Goal: Transaction & Acquisition: Purchase product/service

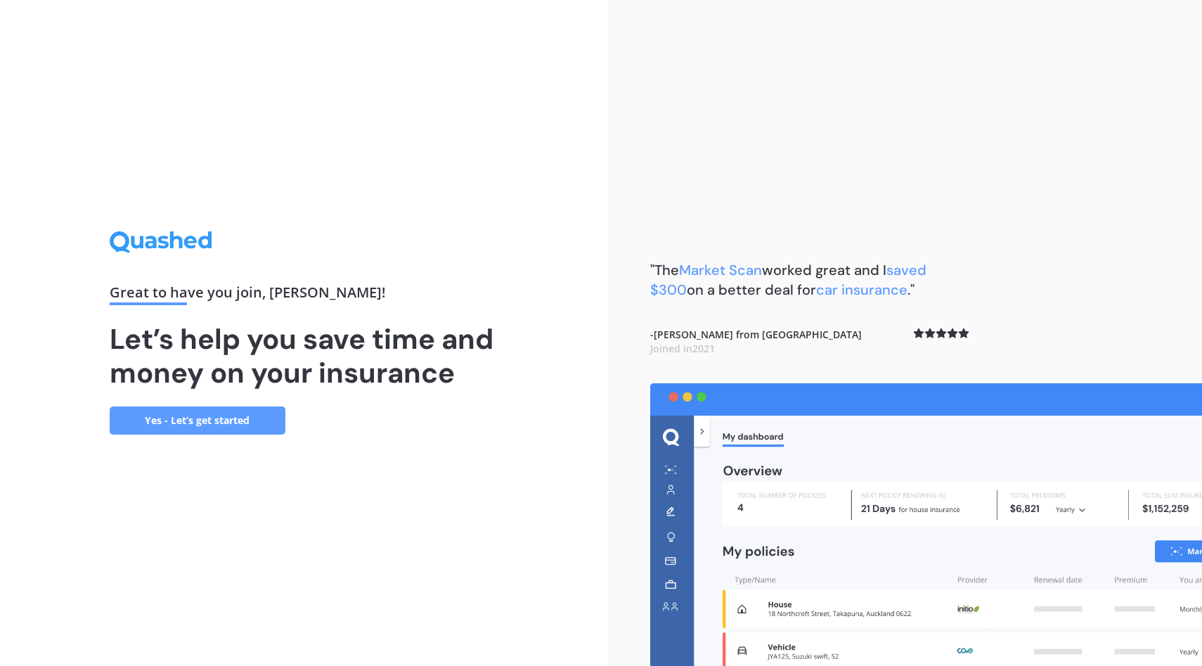
click at [238, 415] on link "Yes - Let’s get started" at bounding box center [198, 420] width 176 height 28
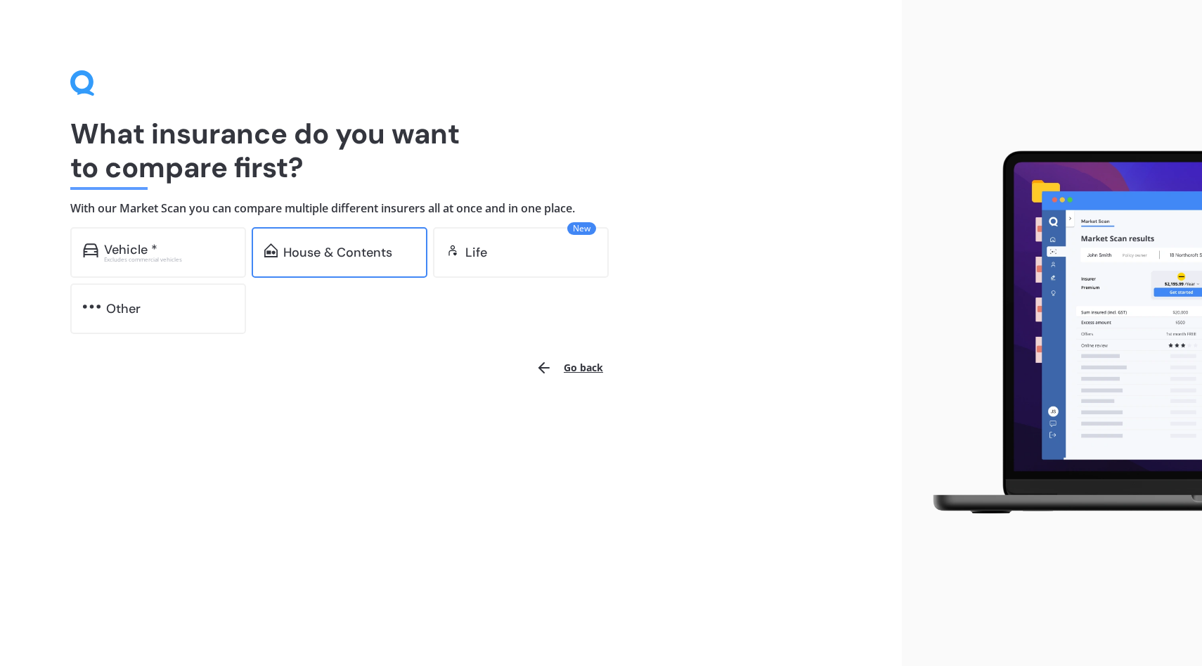
click at [356, 245] on div "House & Contents" at bounding box center [337, 252] width 109 height 14
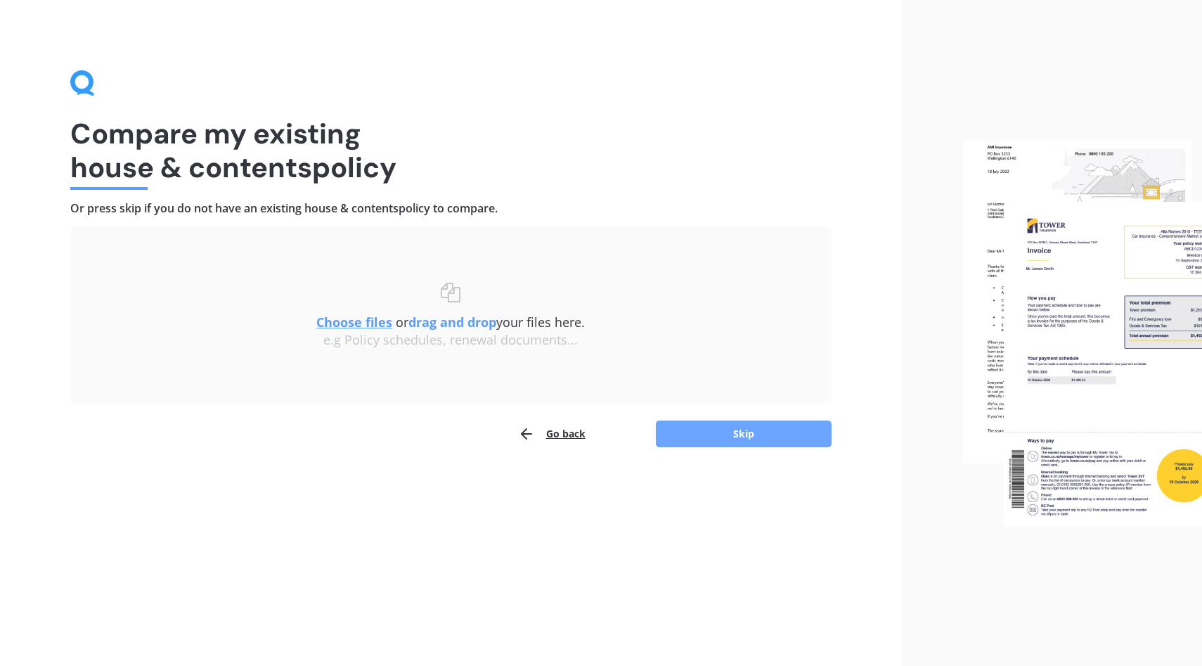
click at [732, 432] on button "Skip" at bounding box center [744, 433] width 176 height 27
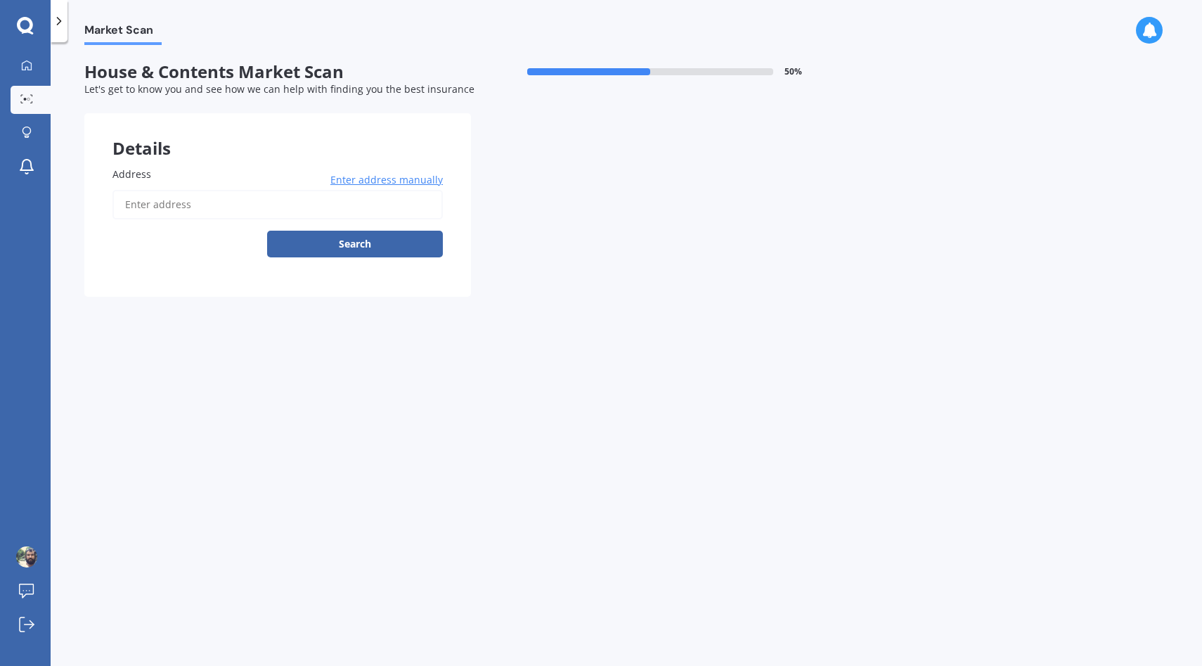
click at [198, 209] on input "Address" at bounding box center [278, 205] width 330 height 30
type input "[STREET_ADDRESS]"
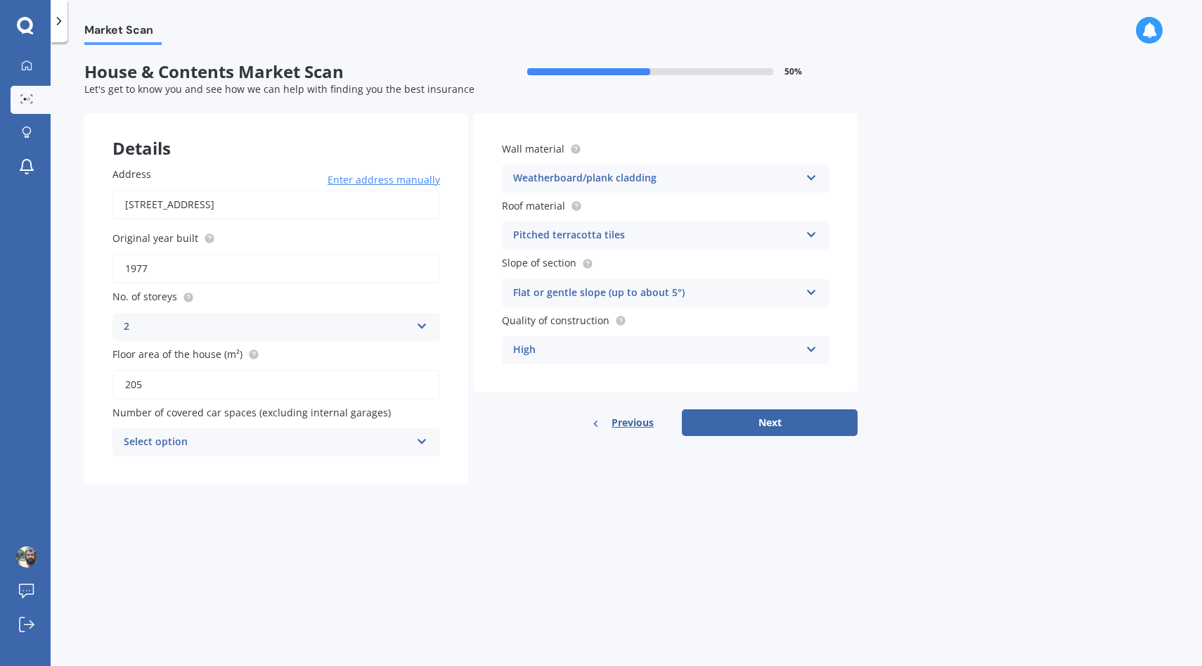
click at [209, 394] on input "205" at bounding box center [277, 385] width 328 height 30
type input "236"
click at [236, 438] on div "Select option" at bounding box center [267, 442] width 287 height 17
click at [508, 520] on div "Market Scan House & Contents Market Scan 50 % Let's get to know you and see how…" at bounding box center [627, 357] width 1152 height 624
click at [812, 180] on icon at bounding box center [812, 175] width 12 height 10
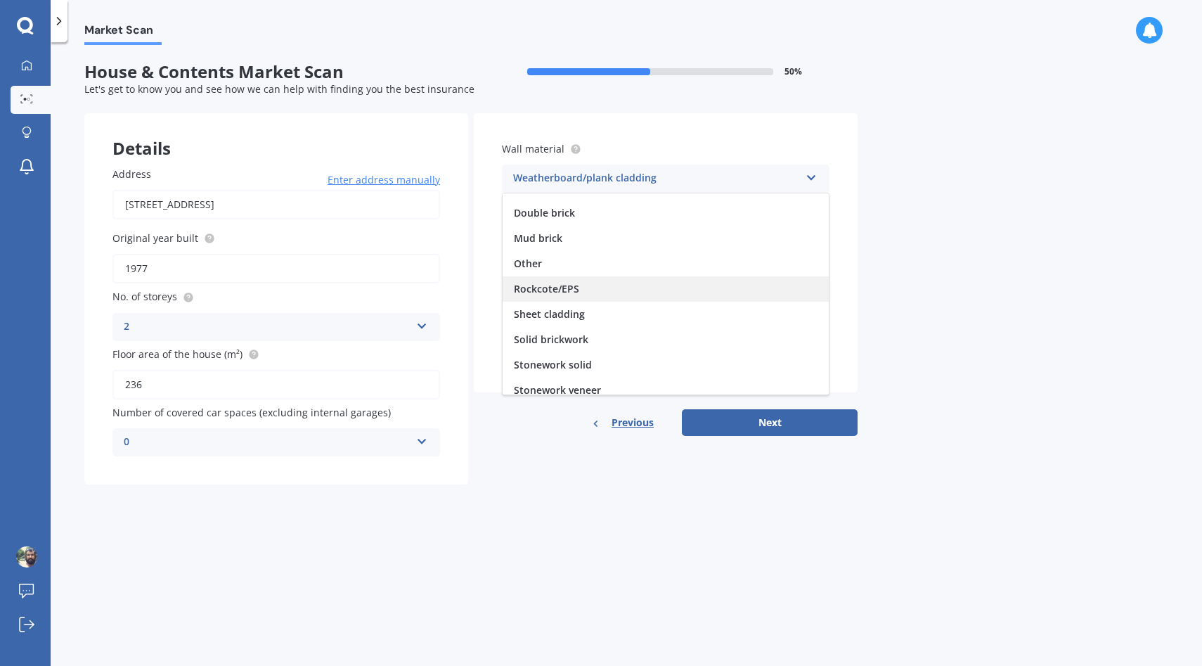
scroll to position [128, 0]
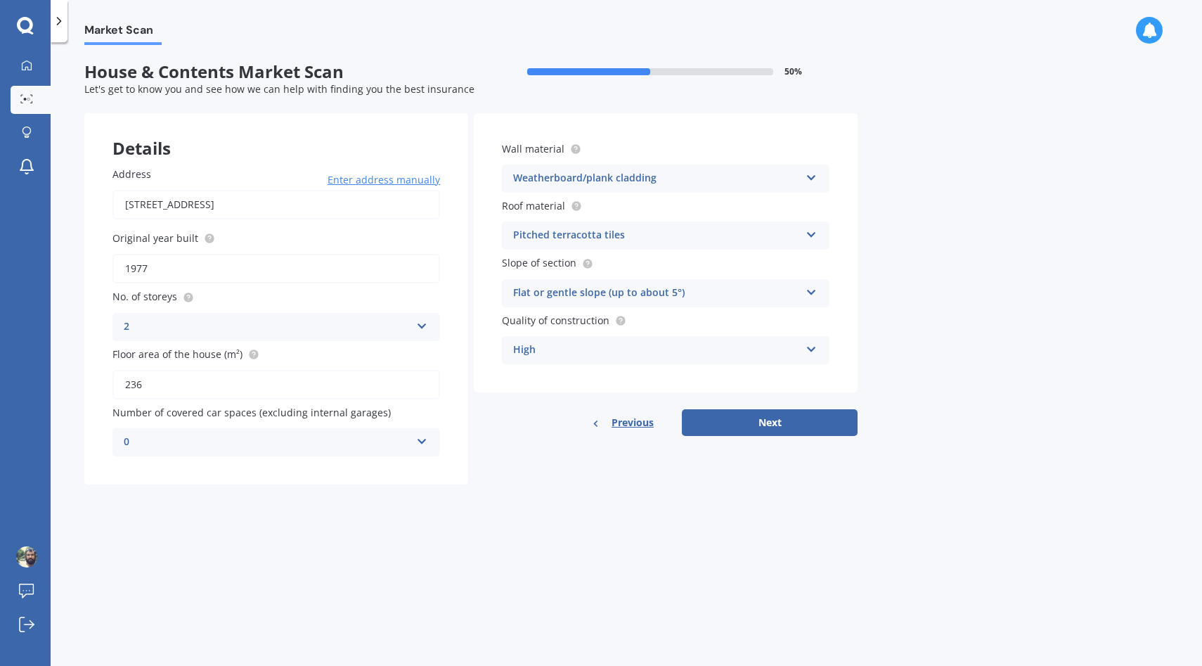
click at [972, 194] on div "Market Scan House & Contents Market Scan 50 % Let's get to know you and see how…" at bounding box center [627, 357] width 1152 height 624
click at [808, 236] on icon at bounding box center [812, 232] width 12 height 10
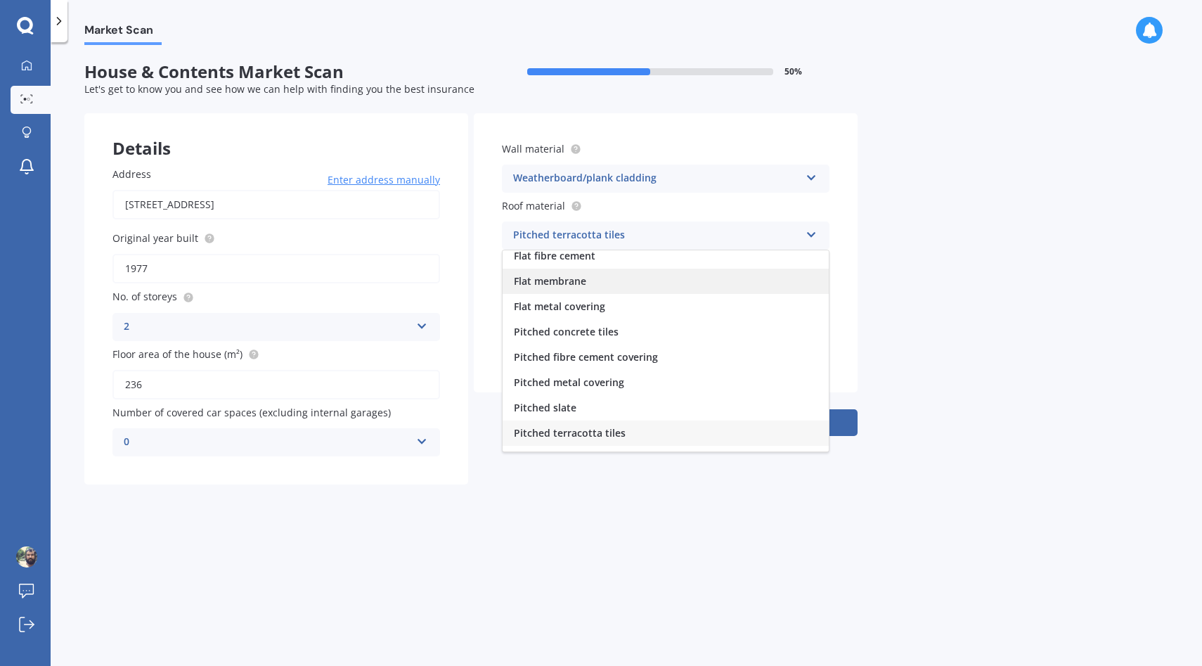
scroll to position [0, 0]
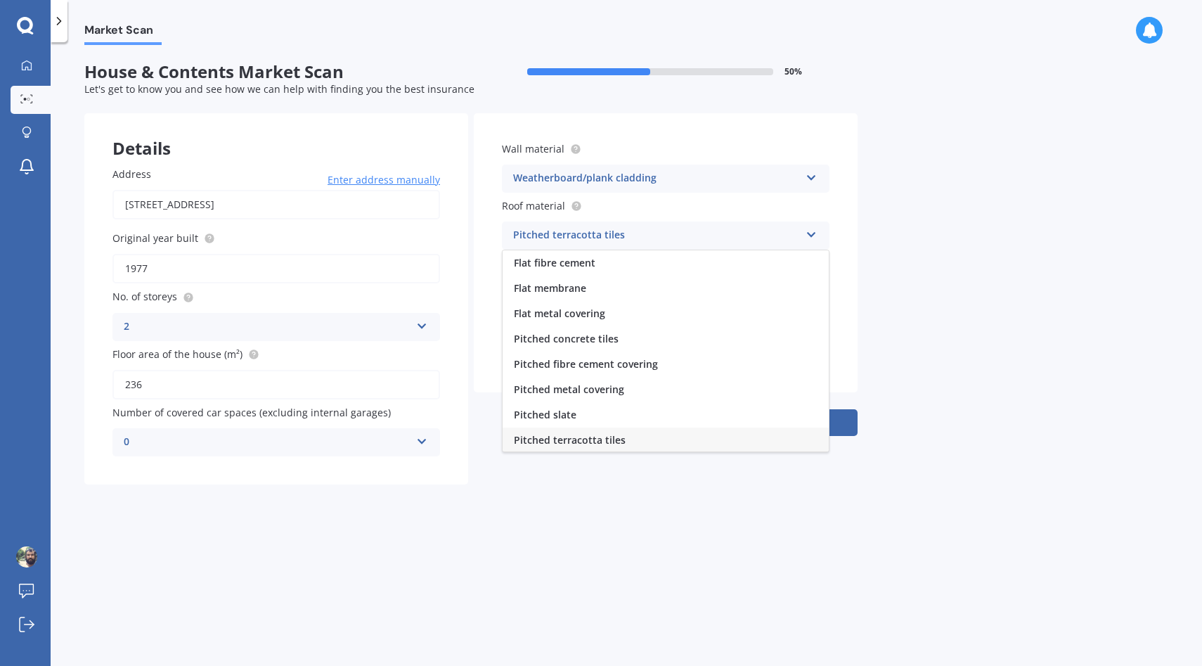
click at [996, 241] on div "Market Scan House & Contents Market Scan 50 % Let's get to know you and see how…" at bounding box center [627, 357] width 1152 height 624
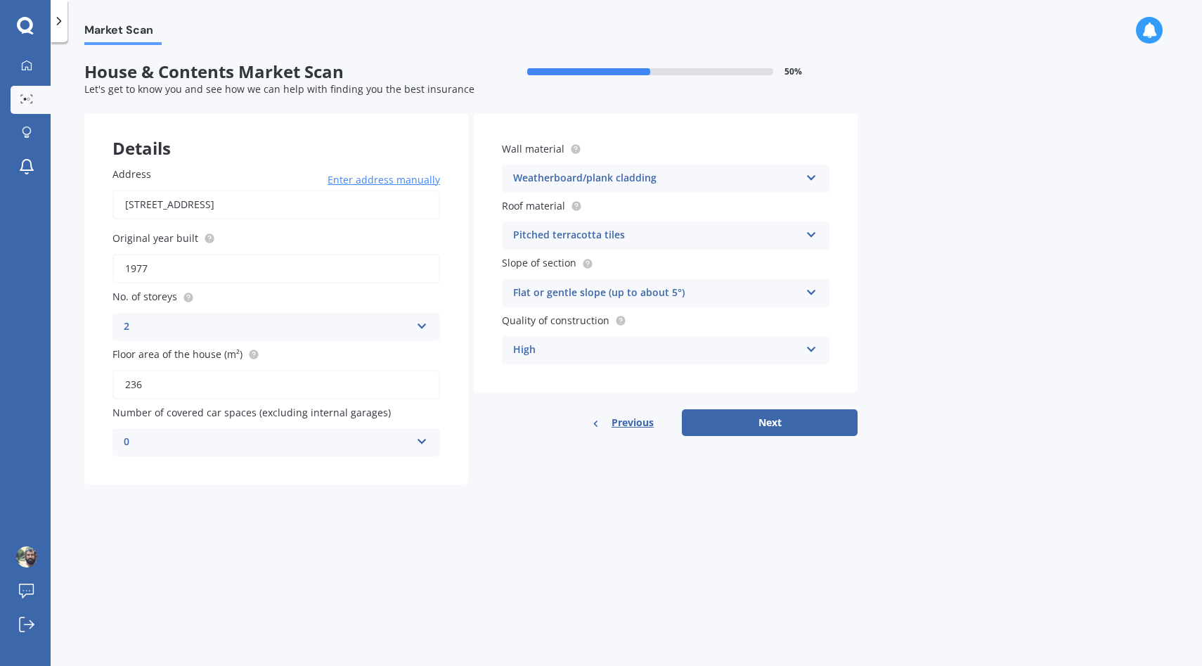
click at [811, 350] on icon at bounding box center [812, 347] width 12 height 10
click at [946, 303] on div "Market Scan House & Contents Market Scan 50 % Let's get to know you and see how…" at bounding box center [627, 357] width 1152 height 624
click at [769, 427] on button "Next" at bounding box center [770, 422] width 176 height 27
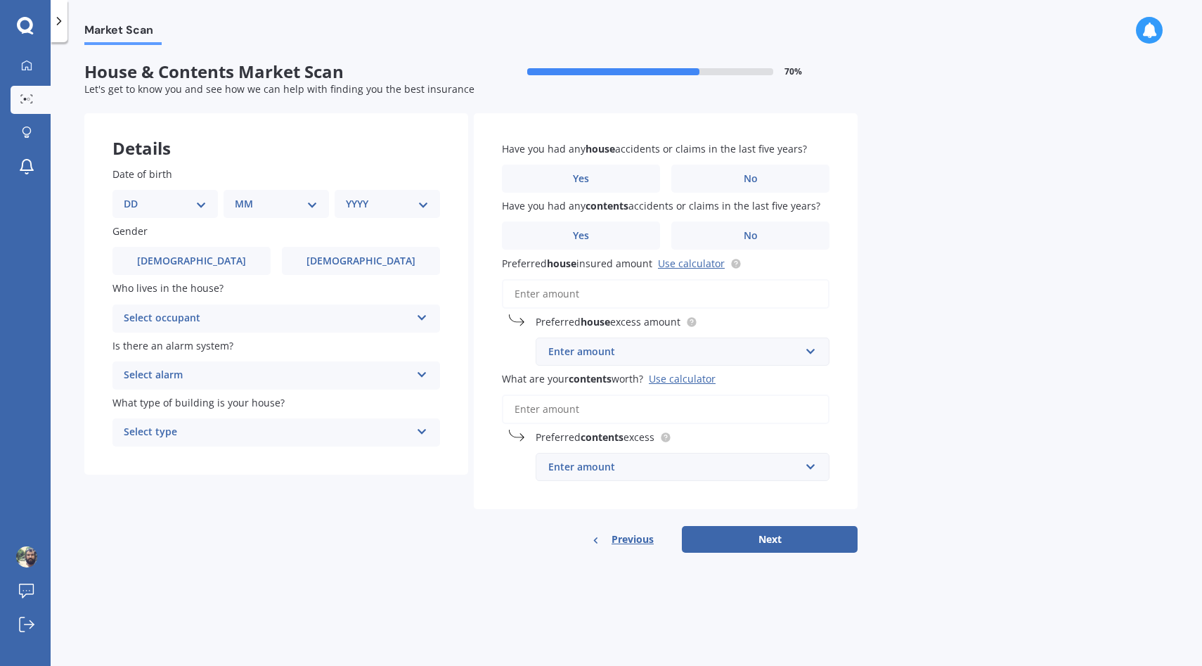
click at [149, 203] on select "DD 01 02 03 04 05 06 07 08 09 10 11 12 13 14 15 16 17 18 19 20 21 22 23 24 25 2…" at bounding box center [165, 203] width 83 height 15
select select "11"
click at [135, 196] on select "DD 01 02 03 04 05 06 07 08 09 10 11 12 13 14 15 16 17 18 19 20 21 22 23 24 25 2…" at bounding box center [165, 203] width 83 height 15
click at [256, 203] on select "MM 01 02 03 04 05 06 07 08 09 10 11 12" at bounding box center [278, 203] width 77 height 15
select select "05"
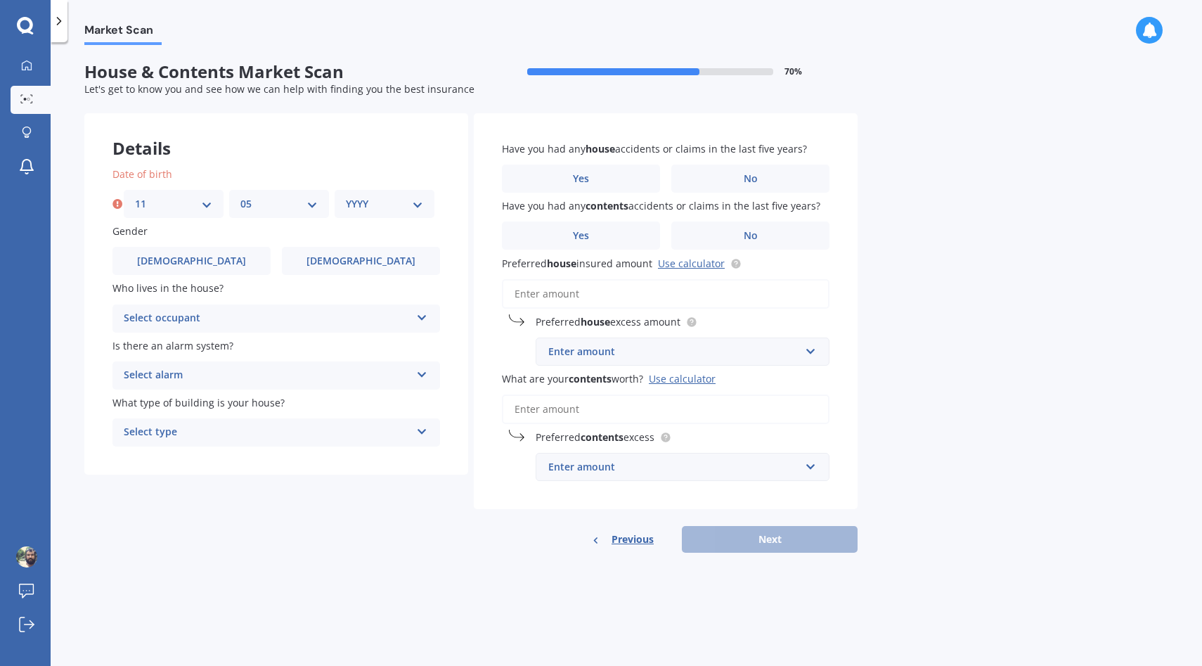
click at [240, 196] on select "MM 01 02 03 04 05 06 07 08 09 10 11 12" at bounding box center [278, 203] width 77 height 15
click at [369, 207] on select "YYYY 2009 2008 2007 2006 2005 2004 2003 2002 2001 2000 1999 1998 1997 1996 1995…" at bounding box center [384, 203] width 77 height 15
select select "1984"
click at [346, 196] on select "YYYY 2009 2008 2007 2006 2005 2004 2003 2002 2001 2000 1999 1998 1997 1996 1995…" at bounding box center [384, 203] width 77 height 15
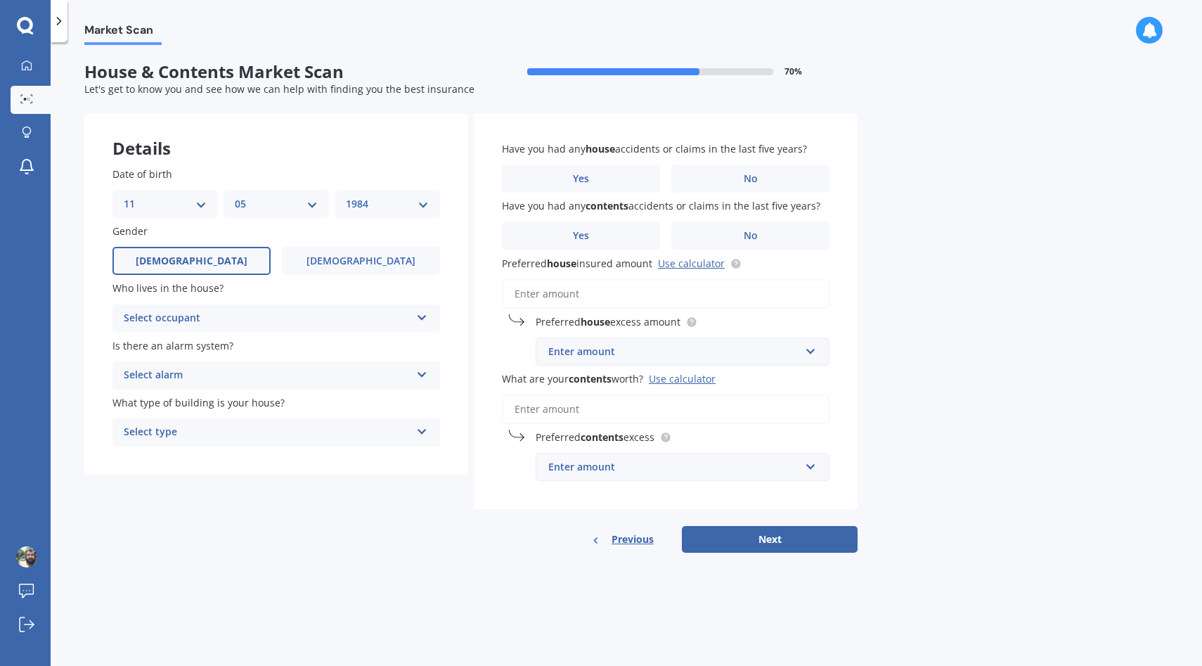
click at [186, 262] on span "Male" at bounding box center [192, 261] width 112 height 12
click at [0, 0] on input "Male" at bounding box center [0, 0] width 0 height 0
click at [217, 317] on div "Select occupant" at bounding box center [267, 318] width 287 height 17
click at [209, 344] on div "Owner" at bounding box center [276, 345] width 326 height 25
click at [206, 384] on div "Select alarm" at bounding box center [267, 375] width 287 height 17
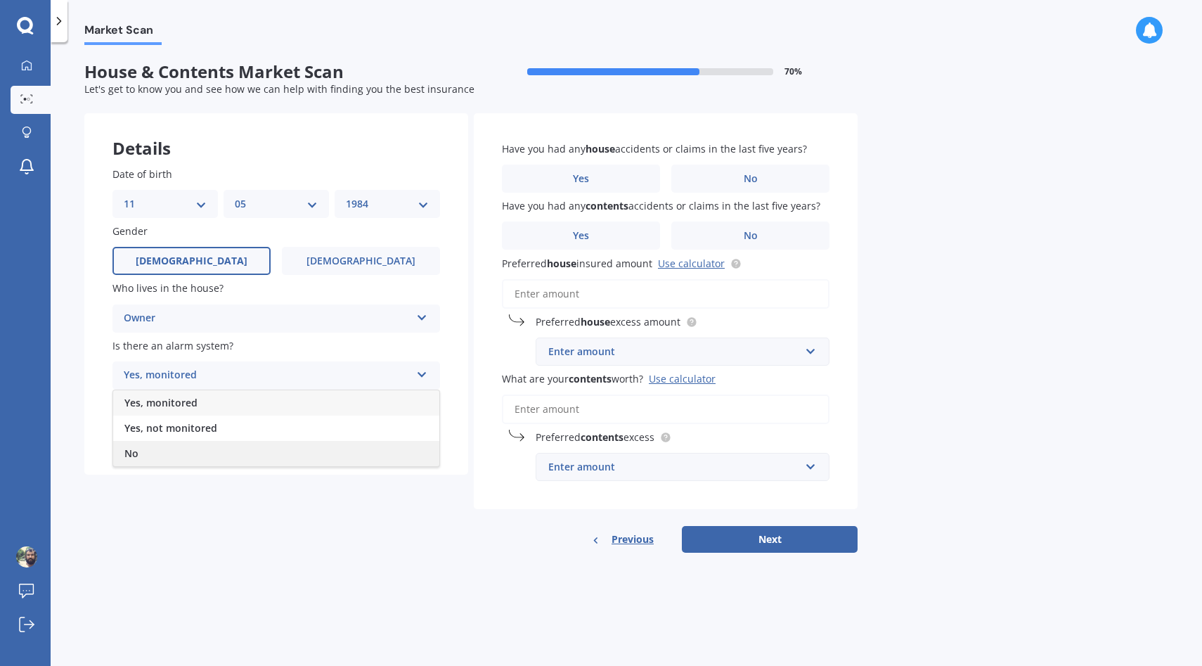
click at [183, 452] on div "No" at bounding box center [276, 453] width 326 height 25
click at [221, 434] on div "Select type" at bounding box center [267, 432] width 287 height 17
click at [201, 458] on div "Freestanding" at bounding box center [276, 459] width 326 height 25
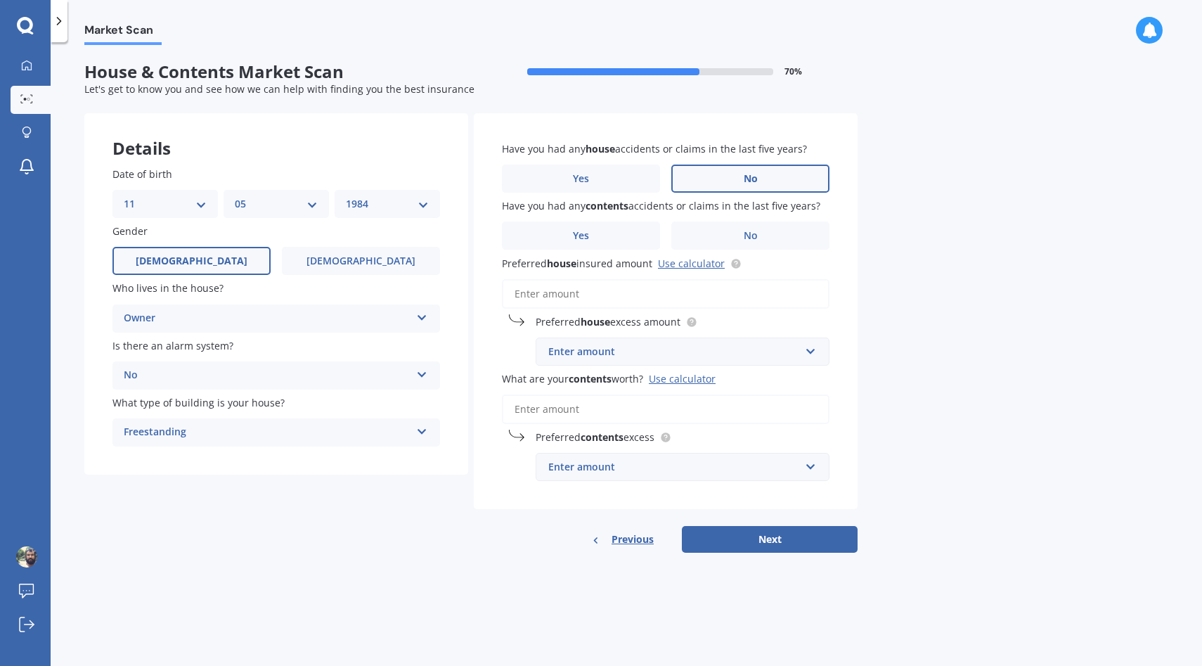
click at [750, 173] on span "No" at bounding box center [751, 179] width 14 height 12
click at [0, 0] on input "No" at bounding box center [0, 0] width 0 height 0
click at [754, 233] on span "No" at bounding box center [751, 236] width 14 height 12
click at [0, 0] on input "No" at bounding box center [0, 0] width 0 height 0
click at [707, 265] on link "Use calculator" at bounding box center [691, 263] width 67 height 13
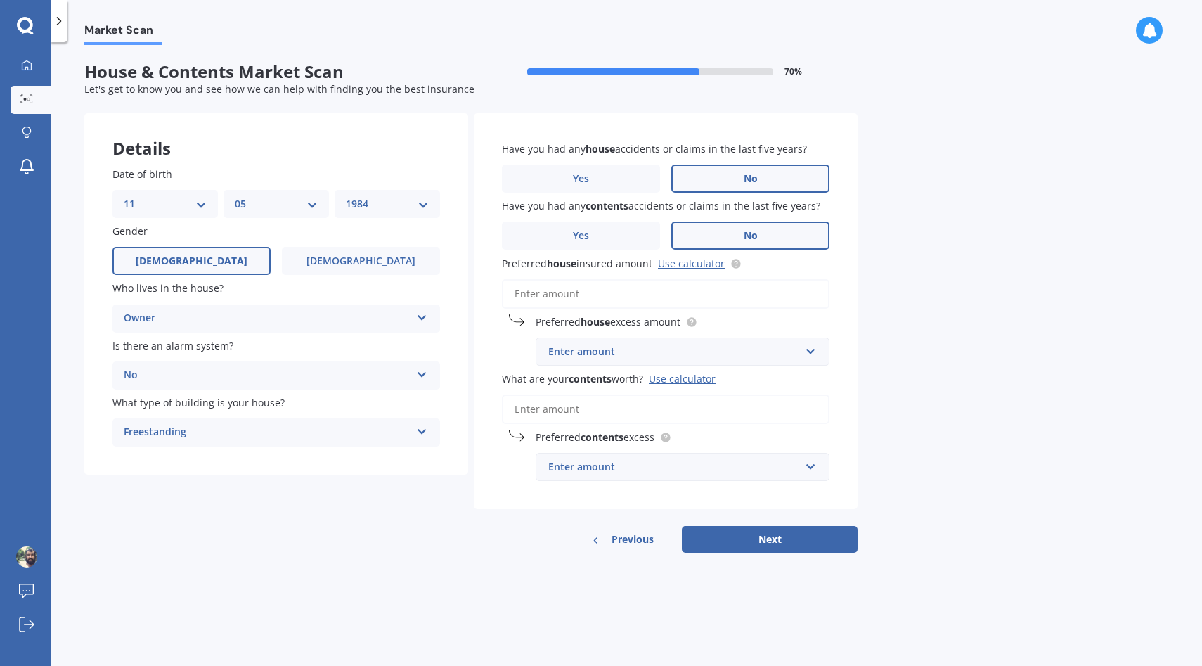
click at [654, 302] on input "Preferred house insured amount Use calculator" at bounding box center [666, 294] width 328 height 30
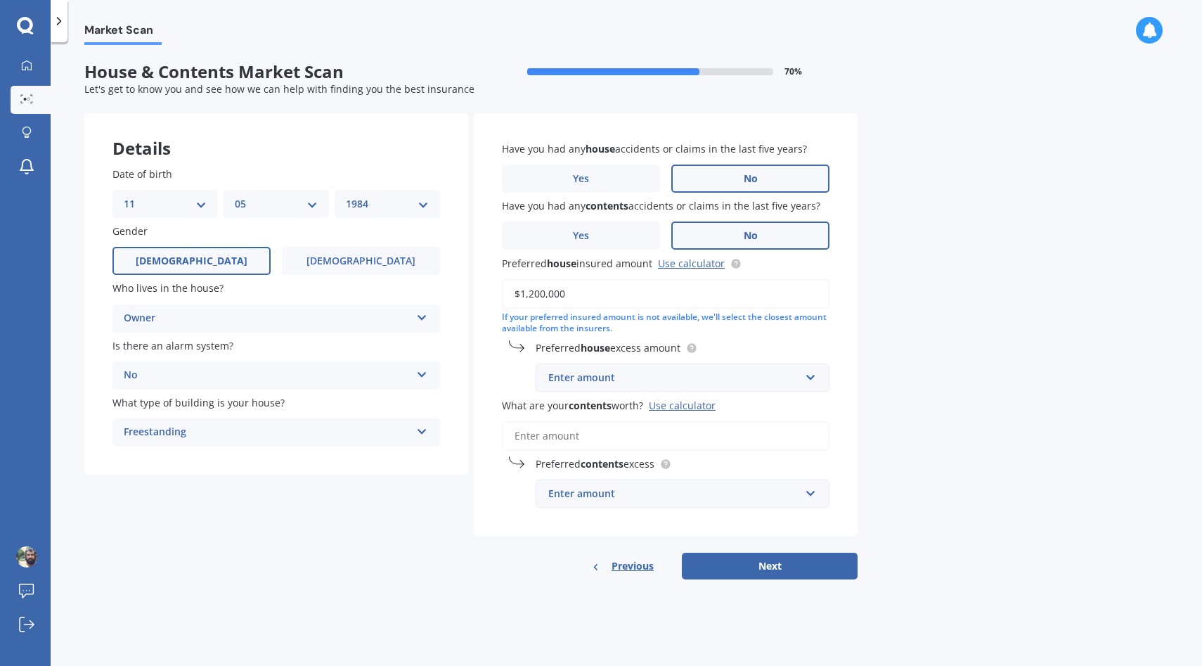
type input "$1,200,000"
click at [901, 366] on div "Market Scan House & Contents Market Scan 70 % Let's get to know you and see how…" at bounding box center [627, 357] width 1152 height 624
click at [614, 384] on div "Enter amount" at bounding box center [674, 377] width 252 height 15
click at [957, 255] on div "Market Scan House & Contents Market Scan 70 % Let's get to know you and see how…" at bounding box center [627, 357] width 1152 height 624
click at [810, 378] on input "text" at bounding box center [677, 377] width 281 height 27
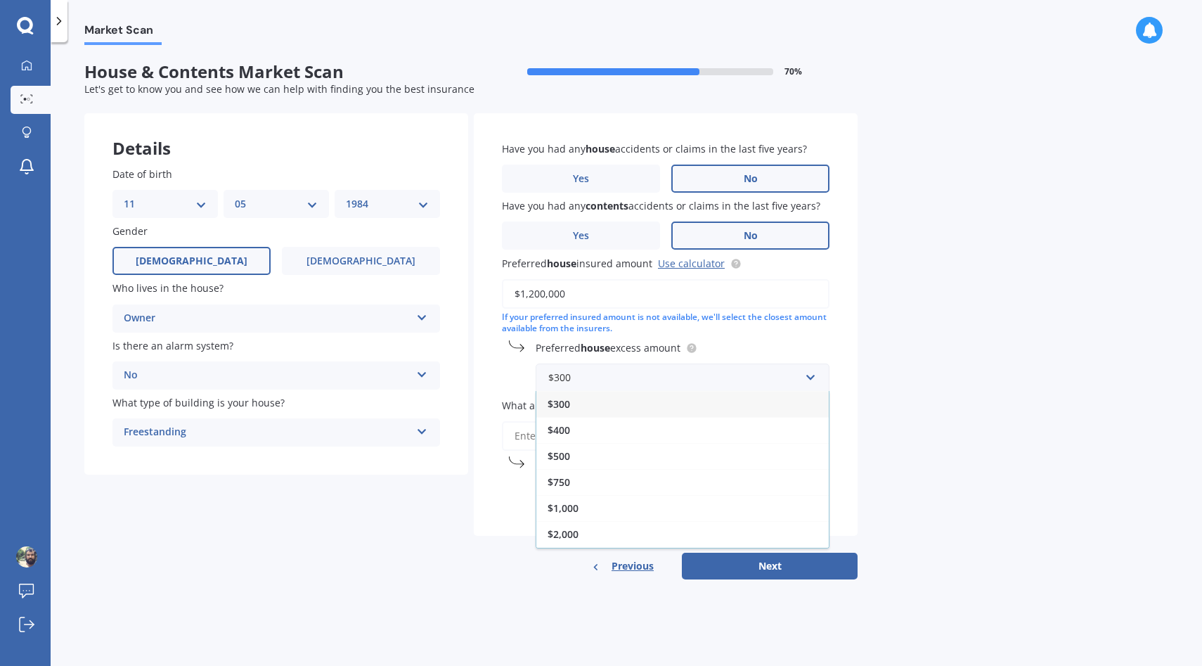
click at [1017, 272] on div "Market Scan House & Contents Market Scan 70 % Let's get to know you and see how…" at bounding box center [627, 357] width 1152 height 624
click at [721, 375] on div "$300" at bounding box center [674, 377] width 252 height 15
click at [932, 403] on div "Market Scan House & Contents Market Scan 70 % Let's get to know you and see how…" at bounding box center [627, 357] width 1152 height 624
click at [719, 377] on div "$300" at bounding box center [674, 377] width 252 height 15
click at [624, 461] on div "$500" at bounding box center [683, 456] width 293 height 26
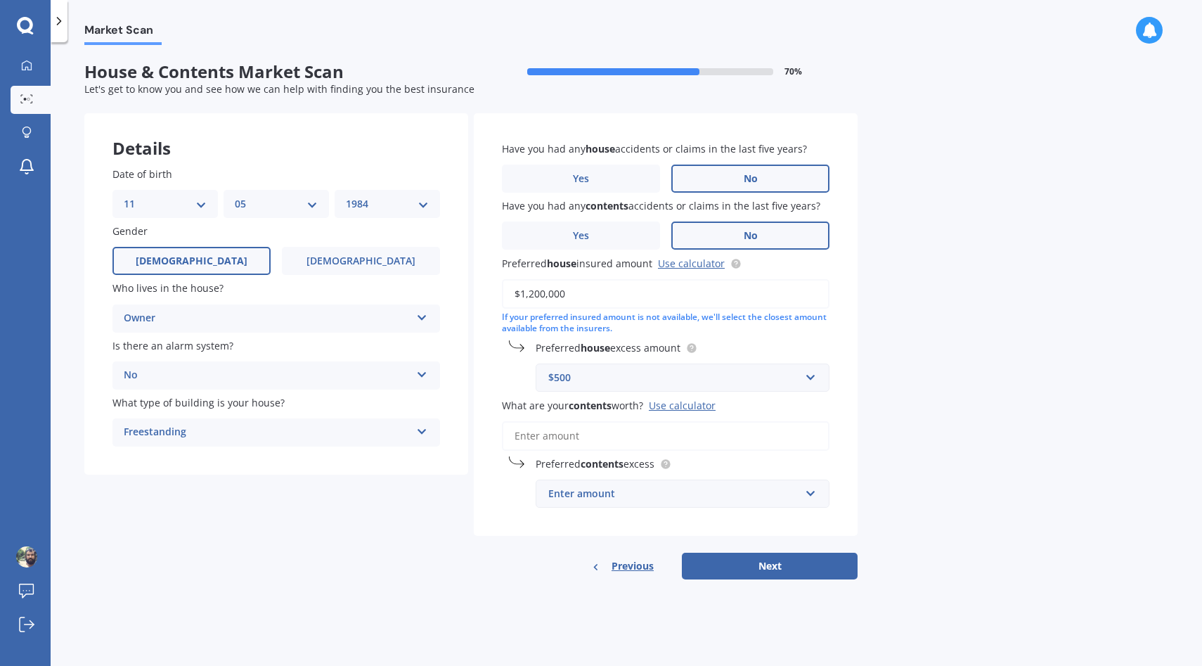
click at [955, 302] on div "Market Scan House & Contents Market Scan 70 % Let's get to know you and see how…" at bounding box center [627, 357] width 1152 height 624
click at [688, 403] on div "Use calculator" at bounding box center [682, 405] width 67 height 13
click at [688, 421] on input "What are your contents worth? Use calculator" at bounding box center [666, 436] width 328 height 30
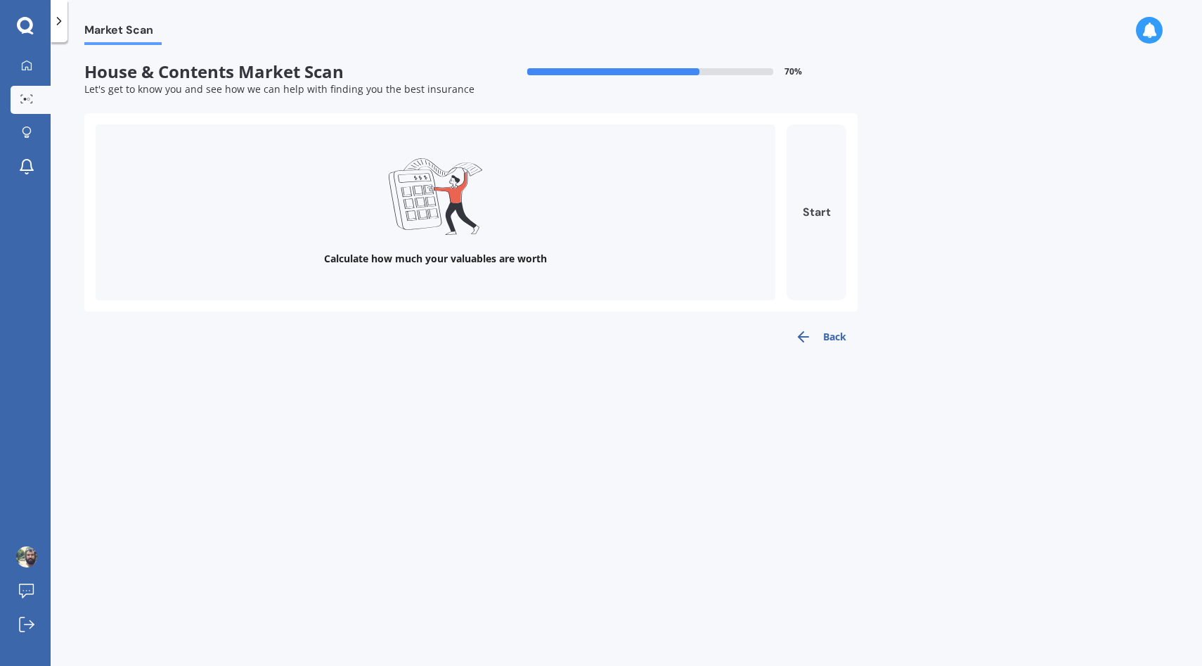
click at [816, 221] on button "Start" at bounding box center [817, 212] width 60 height 176
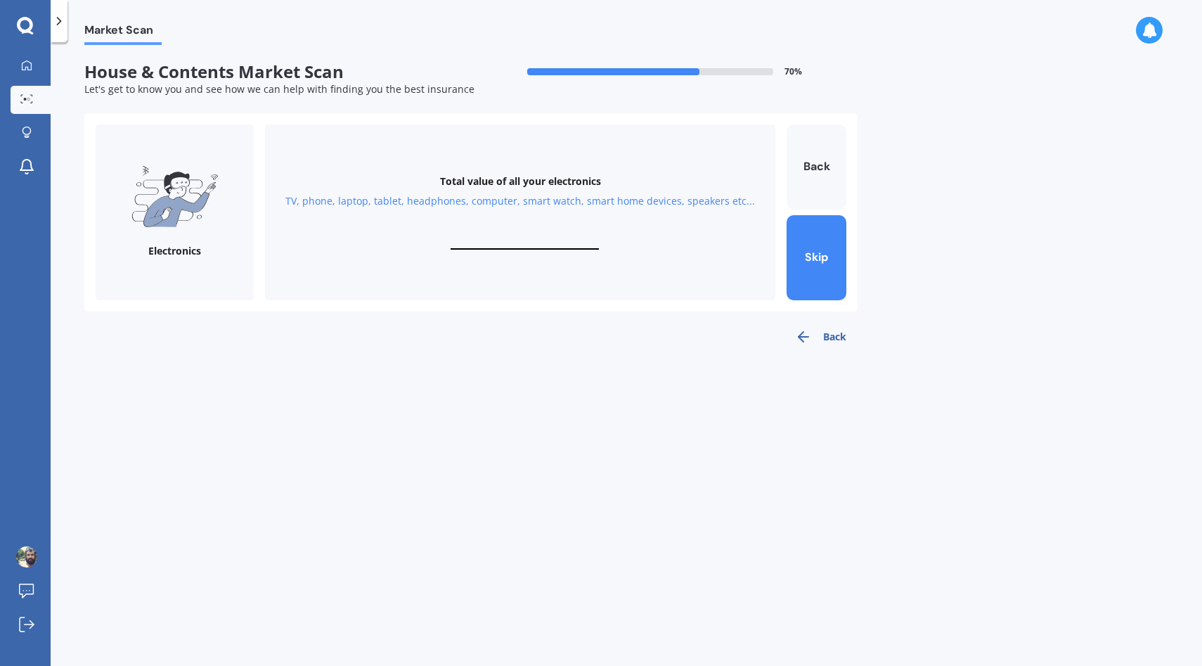
click at [956, 180] on div "Market Scan House & Contents Market Scan 70 % Let's get to know you and see how…" at bounding box center [627, 357] width 1152 height 624
click at [544, 229] on div "Total value of all your electronics TV, phone, laptop, tablet, headphones, comp…" at bounding box center [520, 212] width 511 height 176
click at [532, 245] on input "text" at bounding box center [525, 242] width 148 height 13
type input "$15,000"
click at [809, 253] on button "Next" at bounding box center [817, 257] width 60 height 85
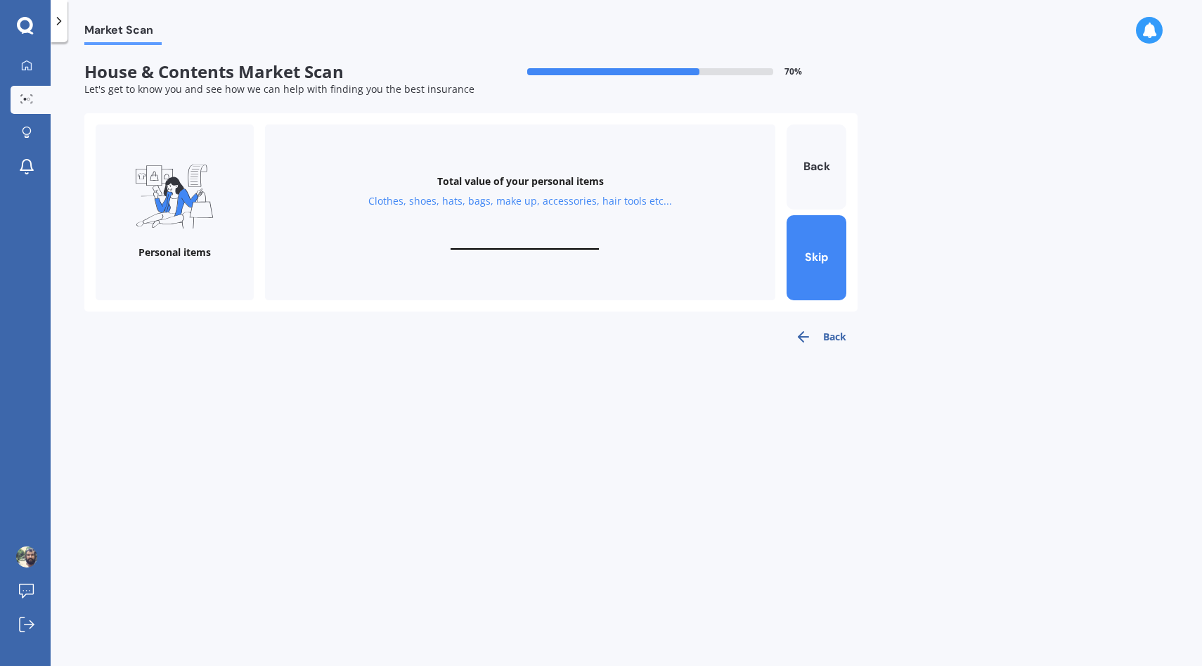
click at [532, 238] on input "text" at bounding box center [525, 242] width 148 height 13
type input "$10,000"
click at [825, 260] on button "Next" at bounding box center [817, 257] width 60 height 85
click at [516, 233] on div "Total value of your valuables Bracelets, watches, rings, necklaces, broaches, c…" at bounding box center [520, 212] width 511 height 176
click at [520, 241] on input "text" at bounding box center [525, 242] width 148 height 13
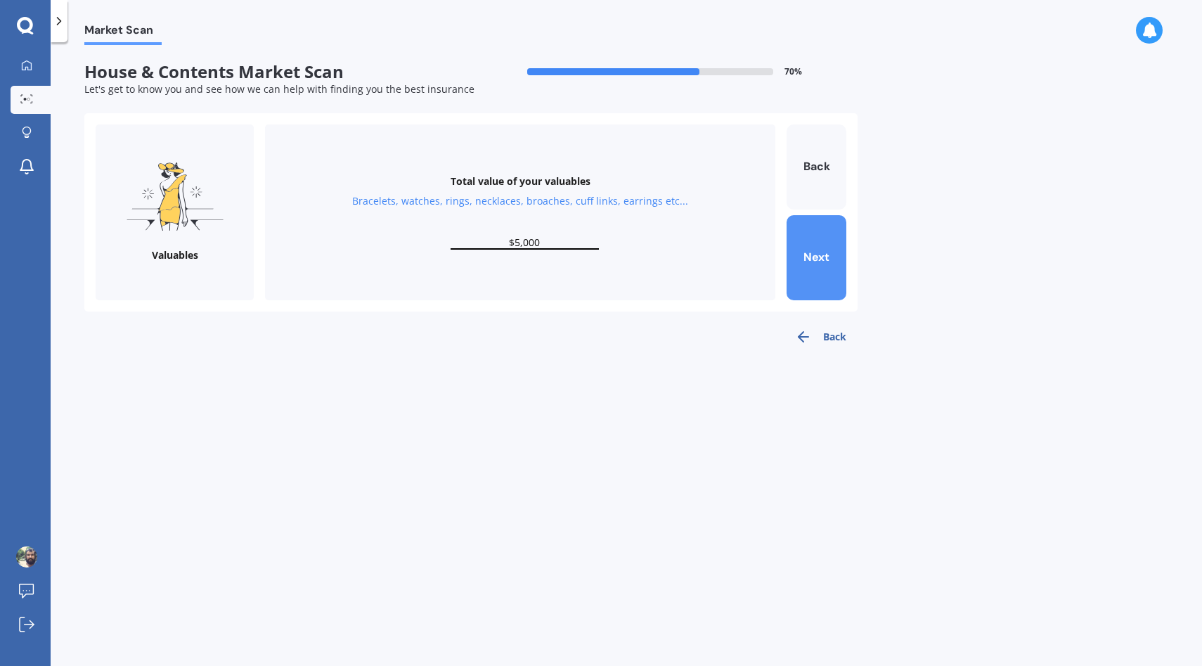
type input "$5,000"
click at [838, 261] on button "Next" at bounding box center [817, 257] width 60 height 85
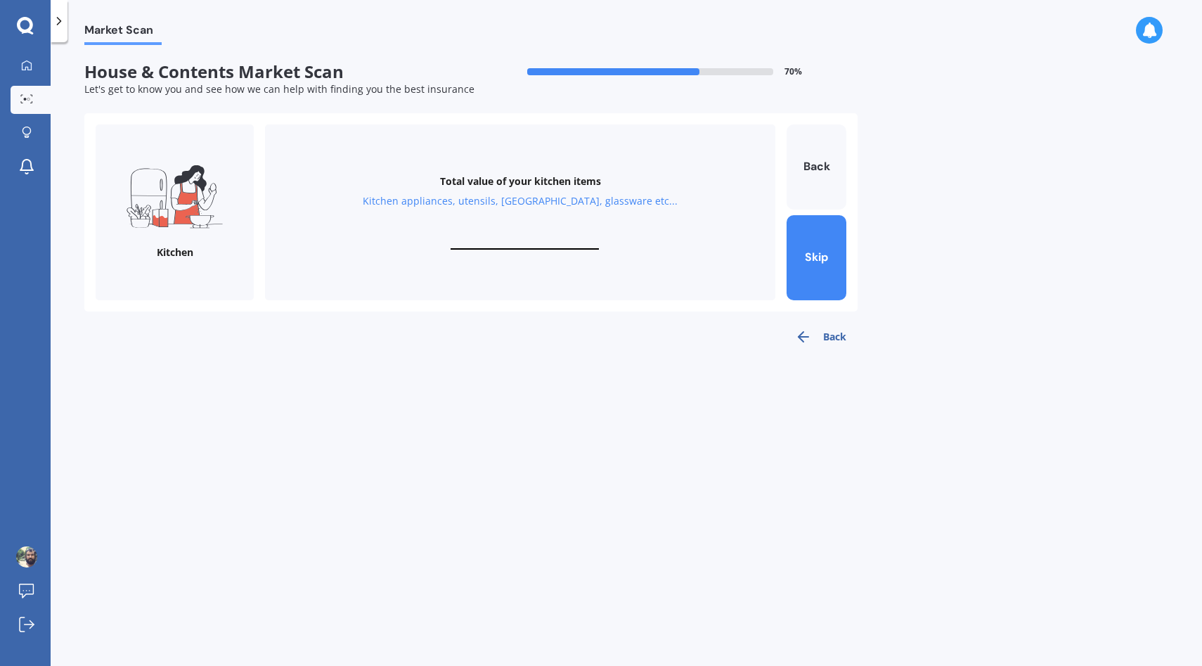
click at [520, 240] on input "text" at bounding box center [525, 242] width 148 height 13
type input "$5,000"
click at [810, 272] on button "Next" at bounding box center [817, 257] width 60 height 85
click at [532, 243] on input "text" at bounding box center [525, 242] width 148 height 13
type input "$5,000"
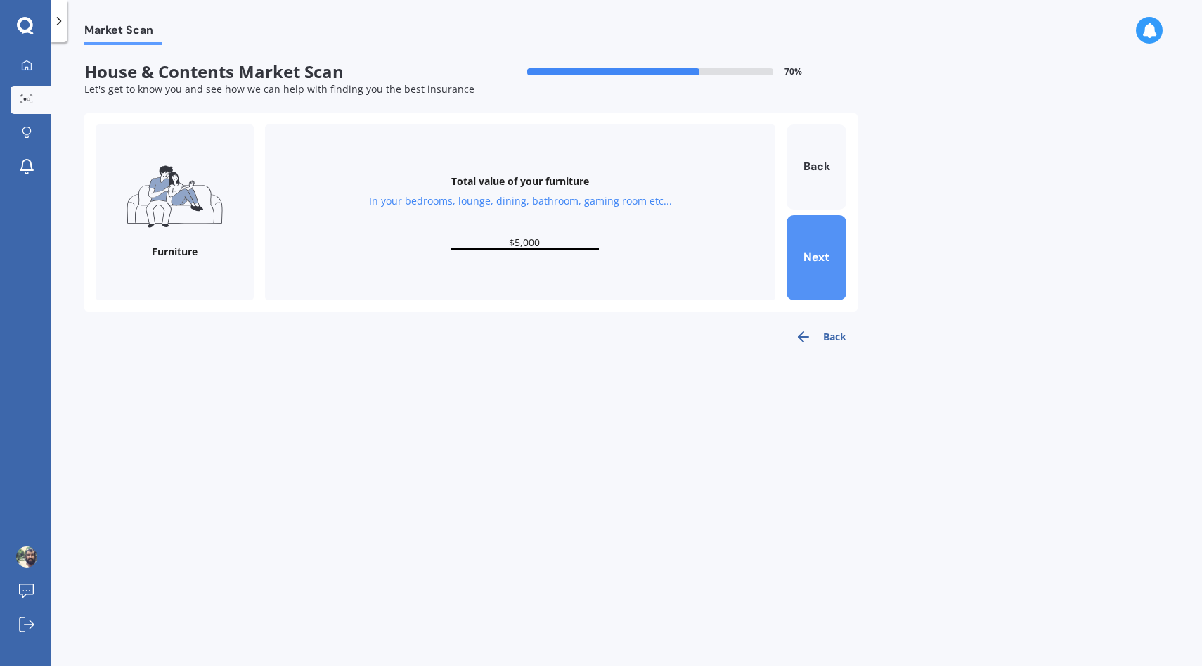
click at [837, 260] on button "Next" at bounding box center [817, 257] width 60 height 85
click at [525, 241] on input "text" at bounding box center [525, 242] width 148 height 13
click at [522, 238] on input "text" at bounding box center [525, 242] width 148 height 13
type input "$10,000"
click at [823, 268] on button "Next" at bounding box center [817, 257] width 60 height 85
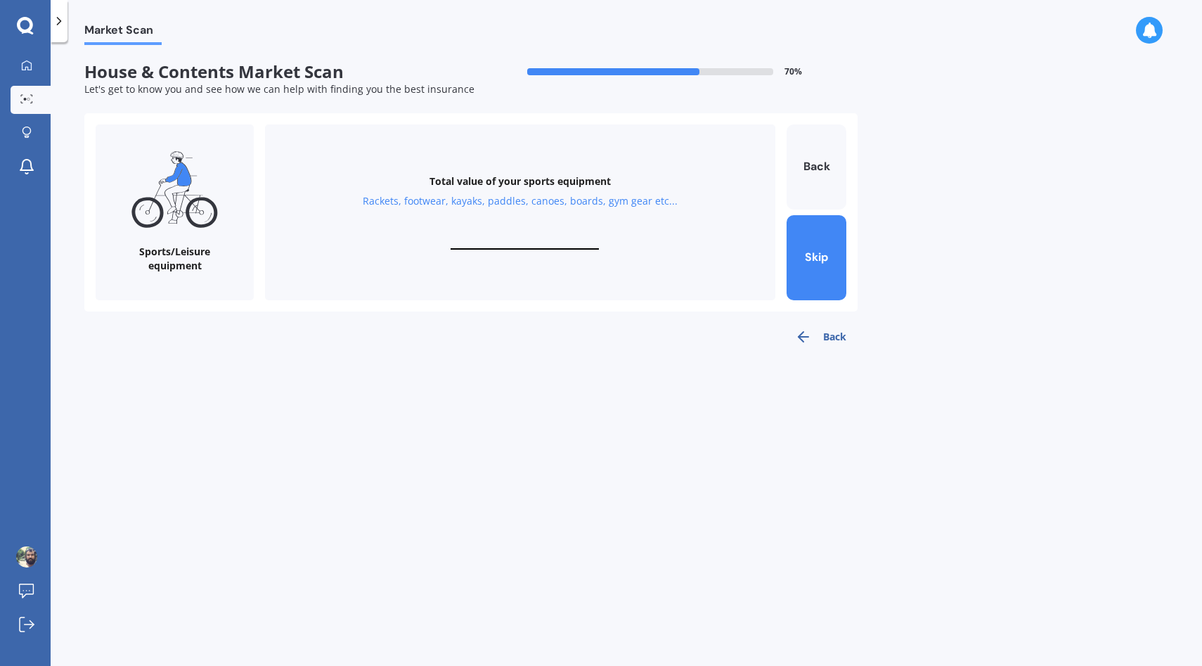
click at [535, 236] on input "text" at bounding box center [525, 242] width 148 height 13
type input "$5,000"
click at [838, 254] on button "Next" at bounding box center [817, 257] width 60 height 85
click at [781, 266] on form "Custom items Have any custom or super valuable items? Extra jewellery, DJ equip…" at bounding box center [471, 212] width 751 height 176
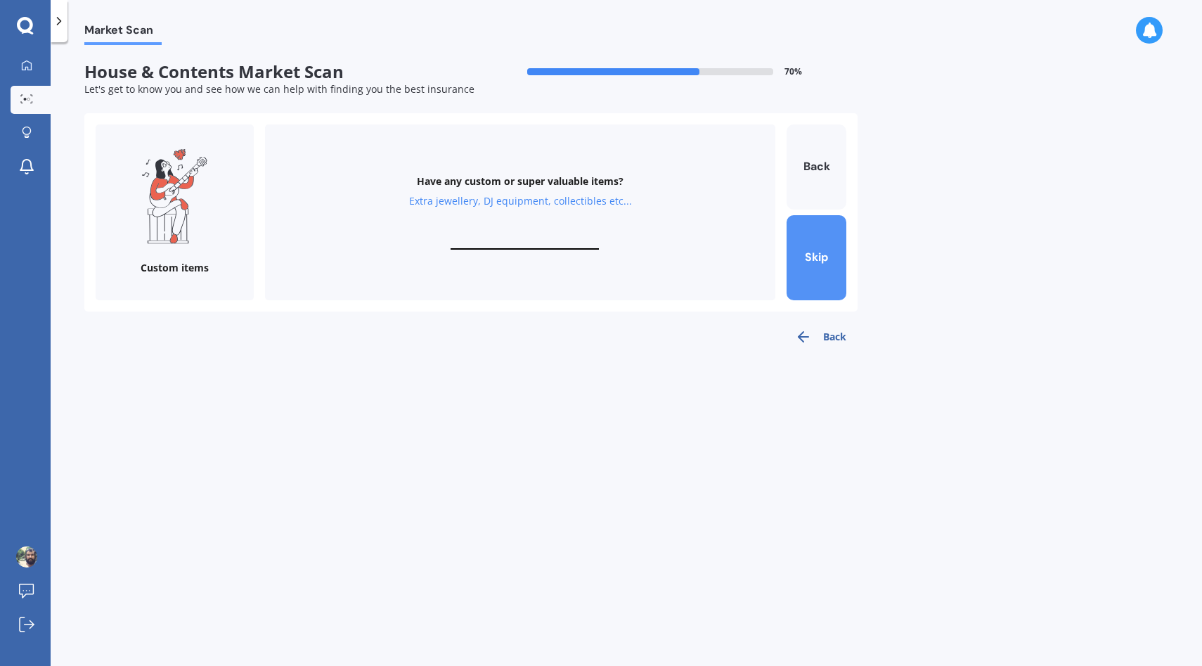
click at [842, 264] on button "Skip" at bounding box center [817, 257] width 60 height 85
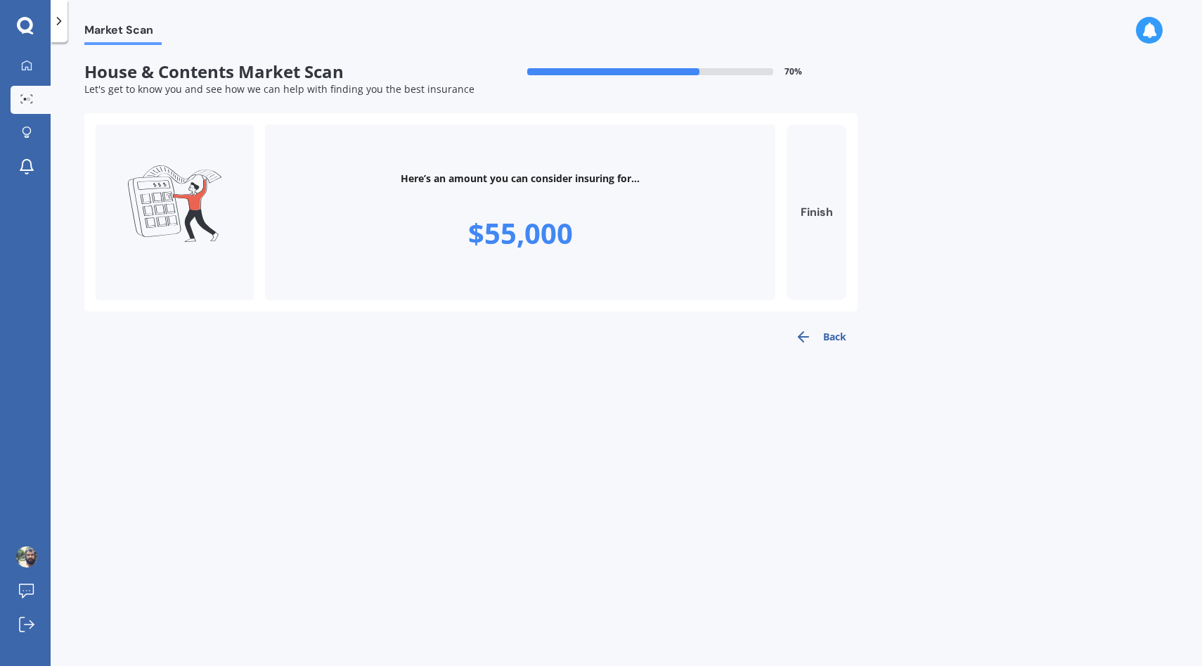
click at [809, 186] on button "Finish" at bounding box center [817, 212] width 60 height 176
type input "$55,000"
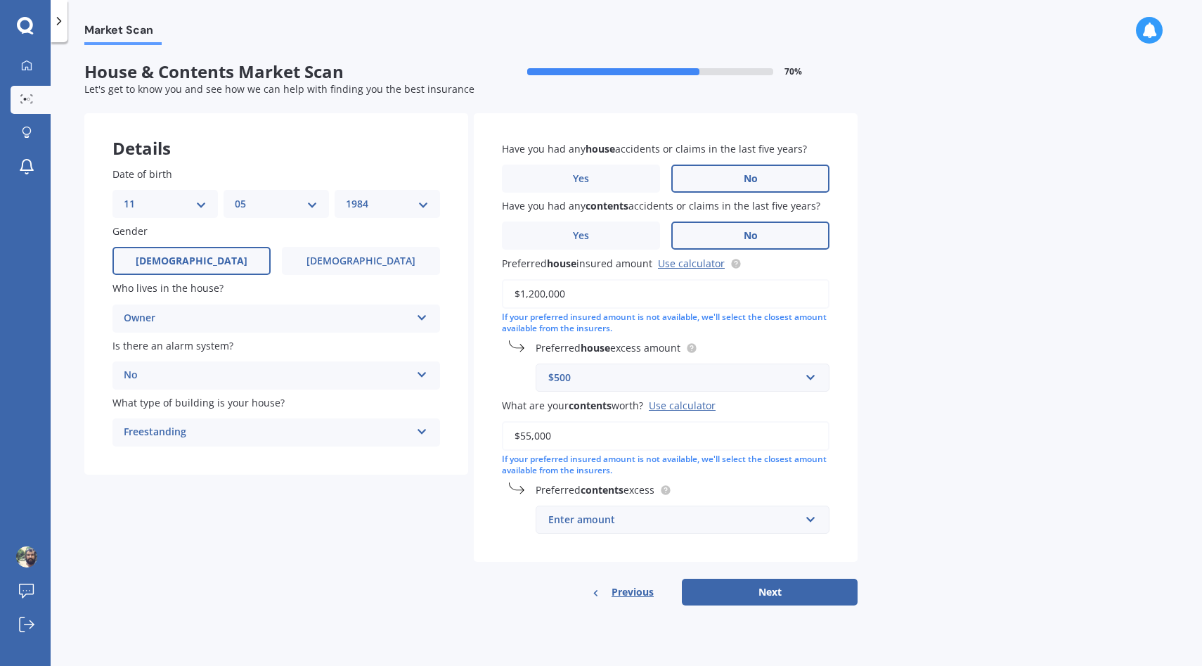
click at [742, 521] on div "Enter amount" at bounding box center [674, 519] width 252 height 15
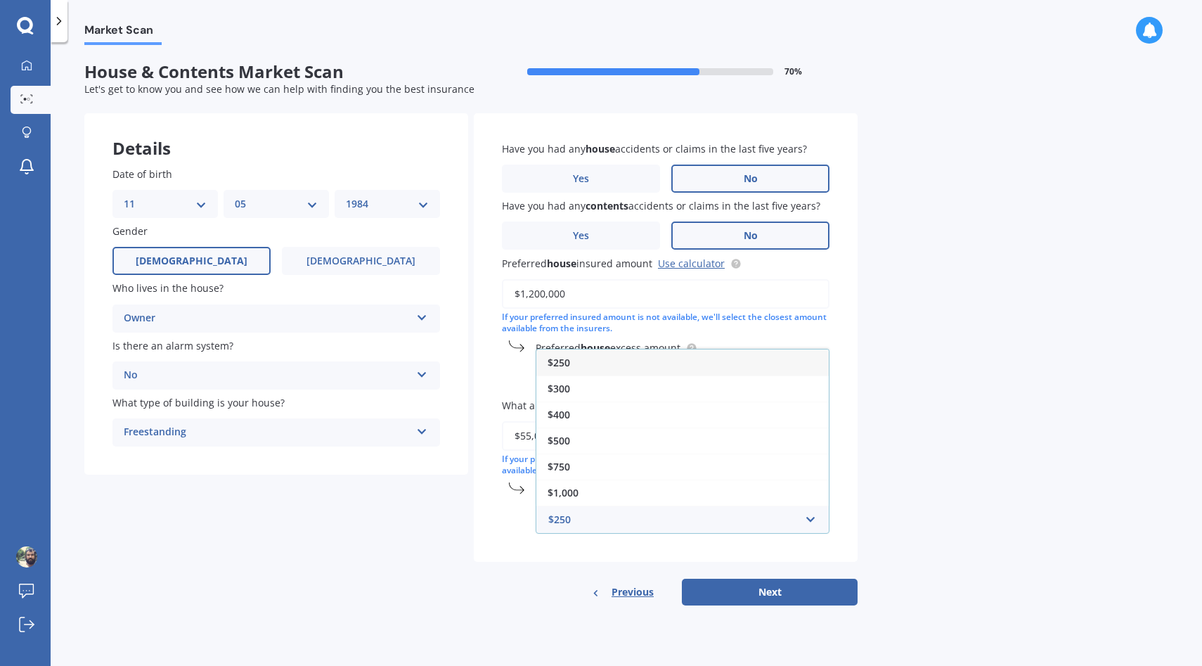
click at [728, 364] on div "$250" at bounding box center [683, 362] width 293 height 26
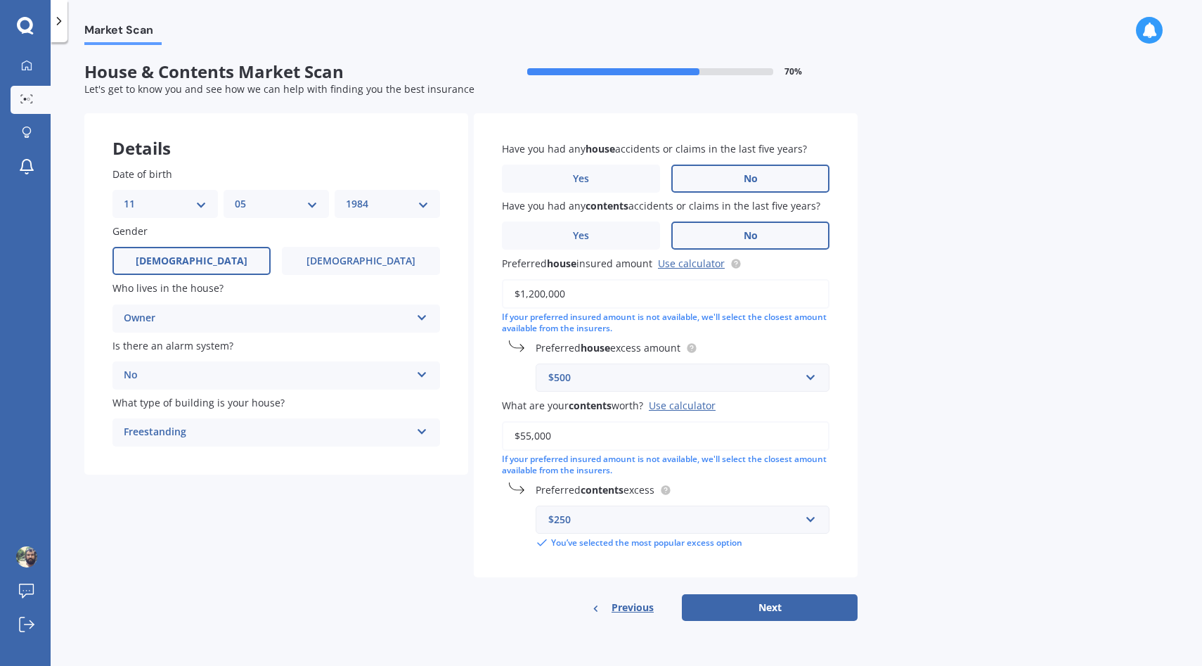
click at [945, 393] on div "Market Scan House & Contents Market Scan 70 % Let's get to know you and see how…" at bounding box center [627, 357] width 1152 height 624
click at [772, 613] on button "Next" at bounding box center [770, 607] width 176 height 27
select select "11"
select select "05"
select select "1984"
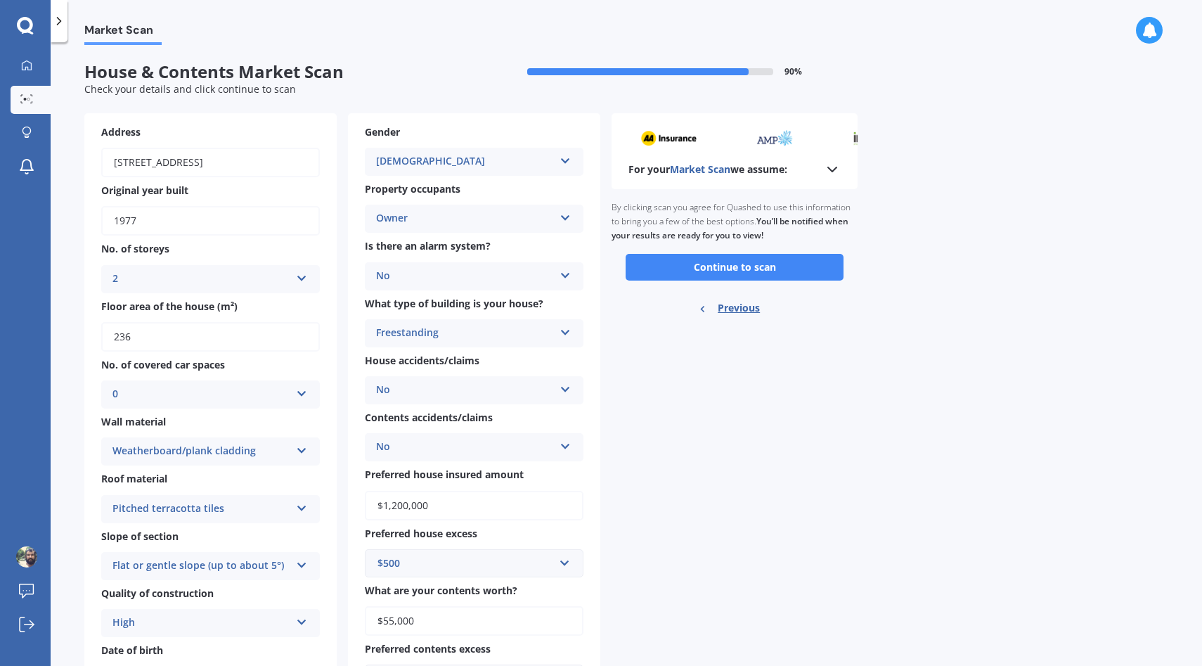
scroll to position [79, 0]
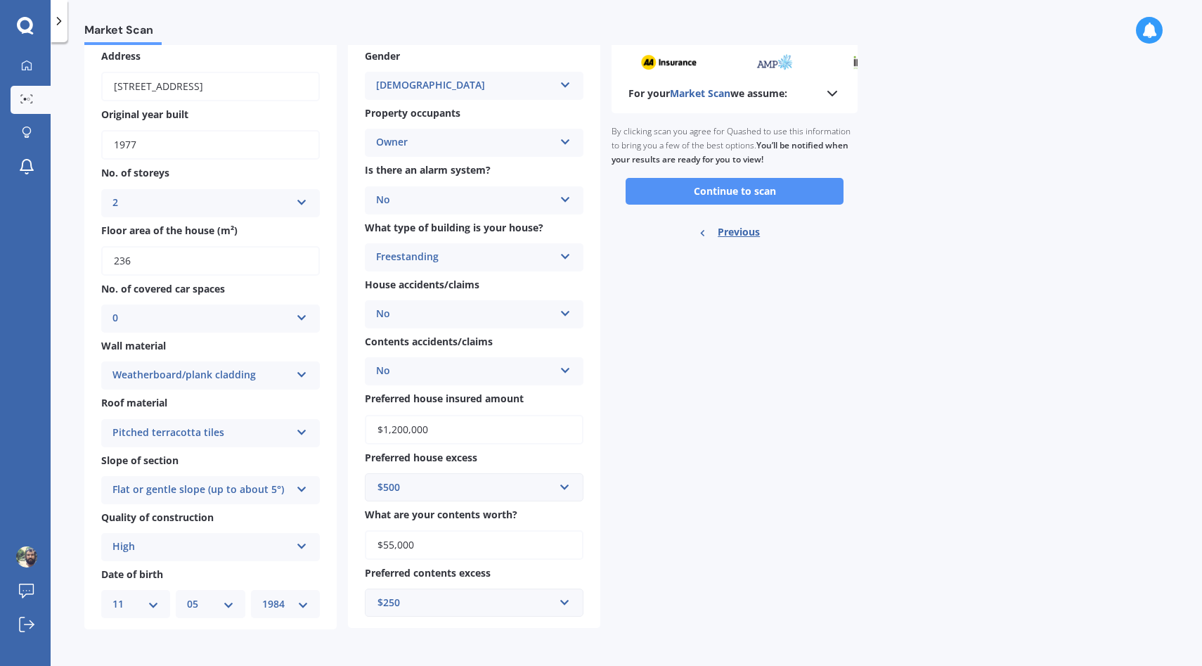
click at [745, 191] on button "Continue to scan" at bounding box center [735, 191] width 218 height 27
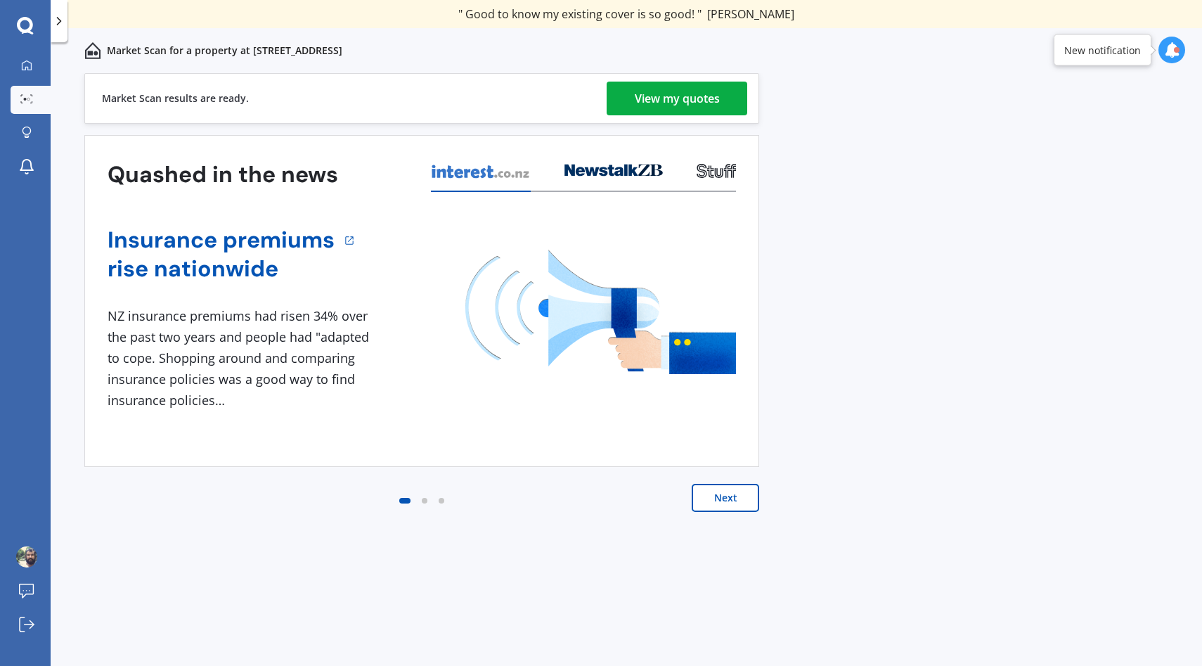
click at [692, 98] on div "View my quotes" at bounding box center [677, 99] width 85 height 34
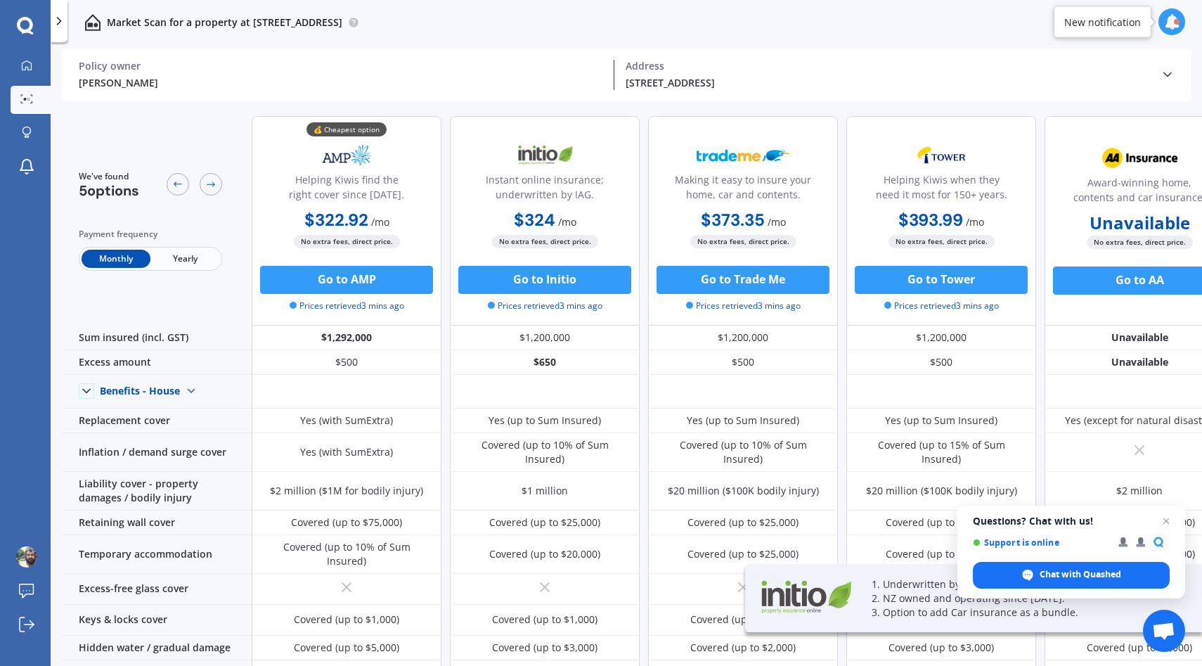
click at [188, 255] on span "Yearly" at bounding box center [184, 259] width 69 height 18
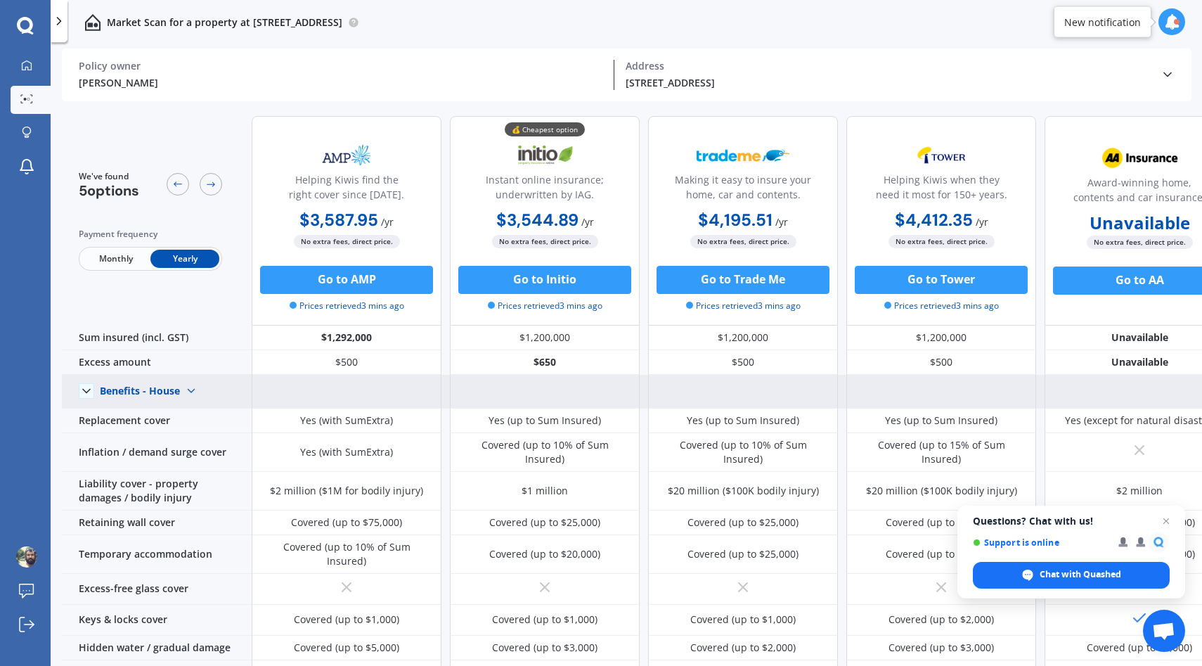
click at [86, 389] on icon at bounding box center [86, 391] width 14 height 14
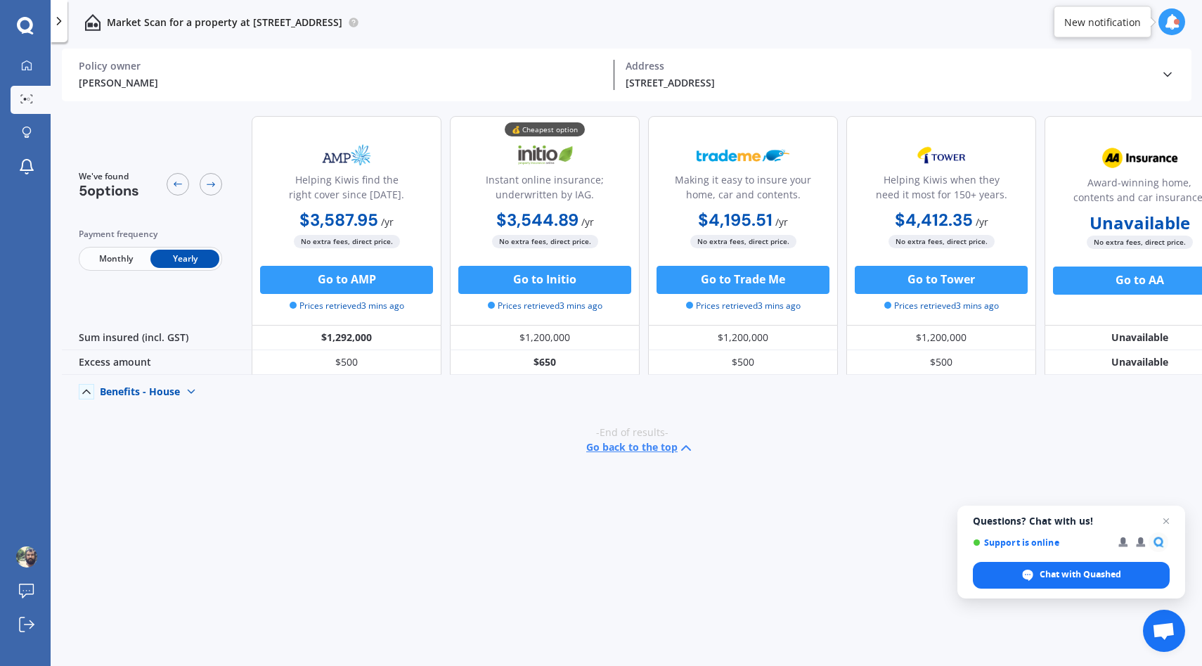
click at [86, 390] on polyline at bounding box center [86, 392] width 7 height 4
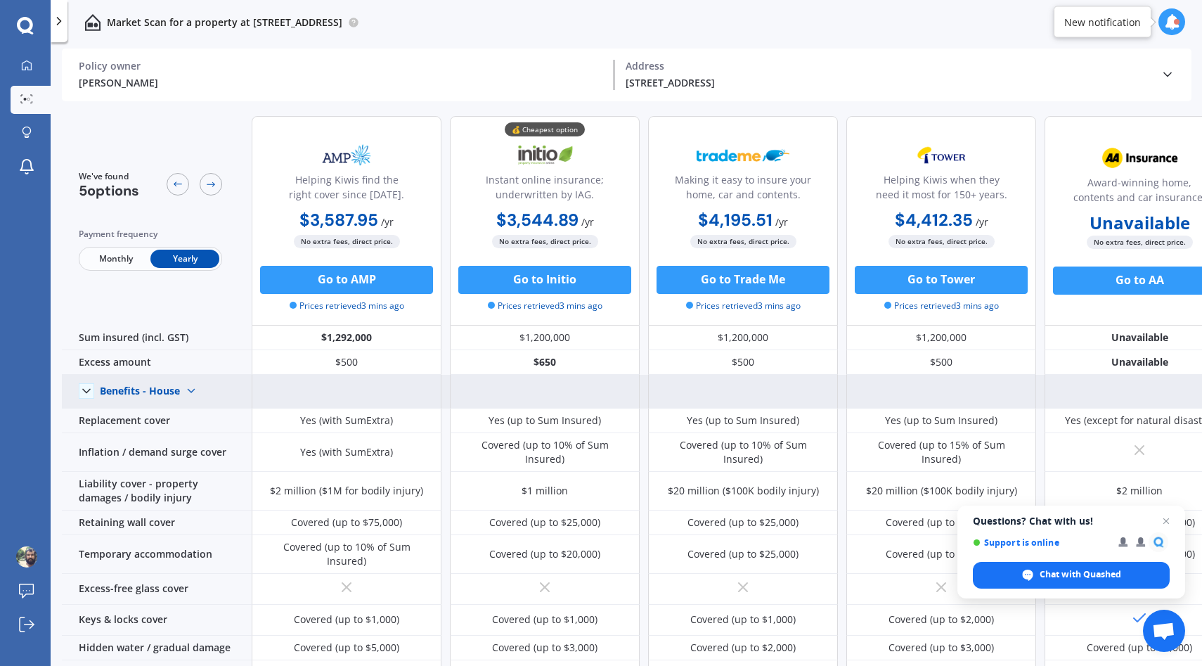
click at [86, 389] on icon at bounding box center [86, 391] width 14 height 14
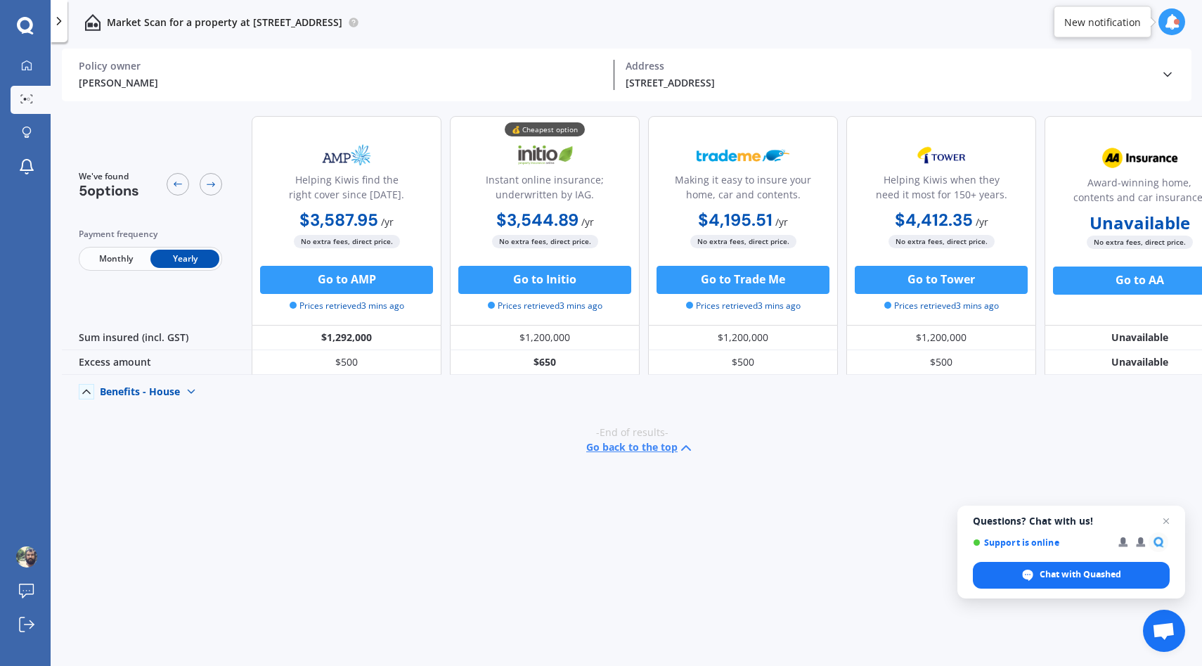
click at [86, 390] on polyline at bounding box center [86, 392] width 7 height 4
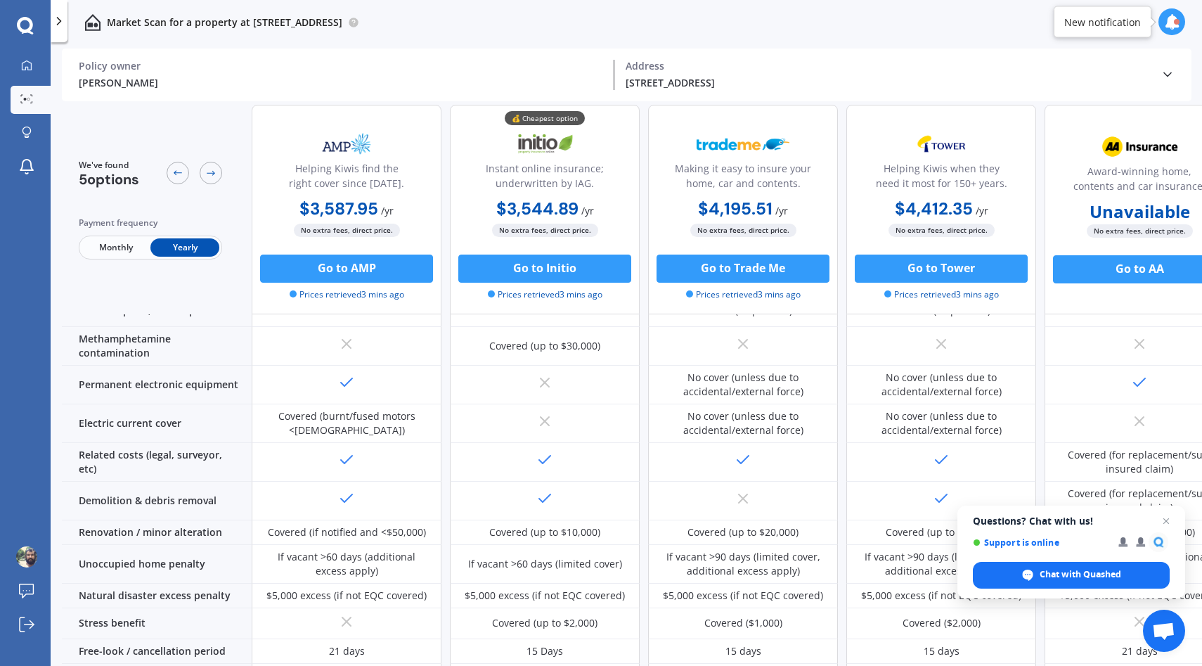
scroll to position [522, 0]
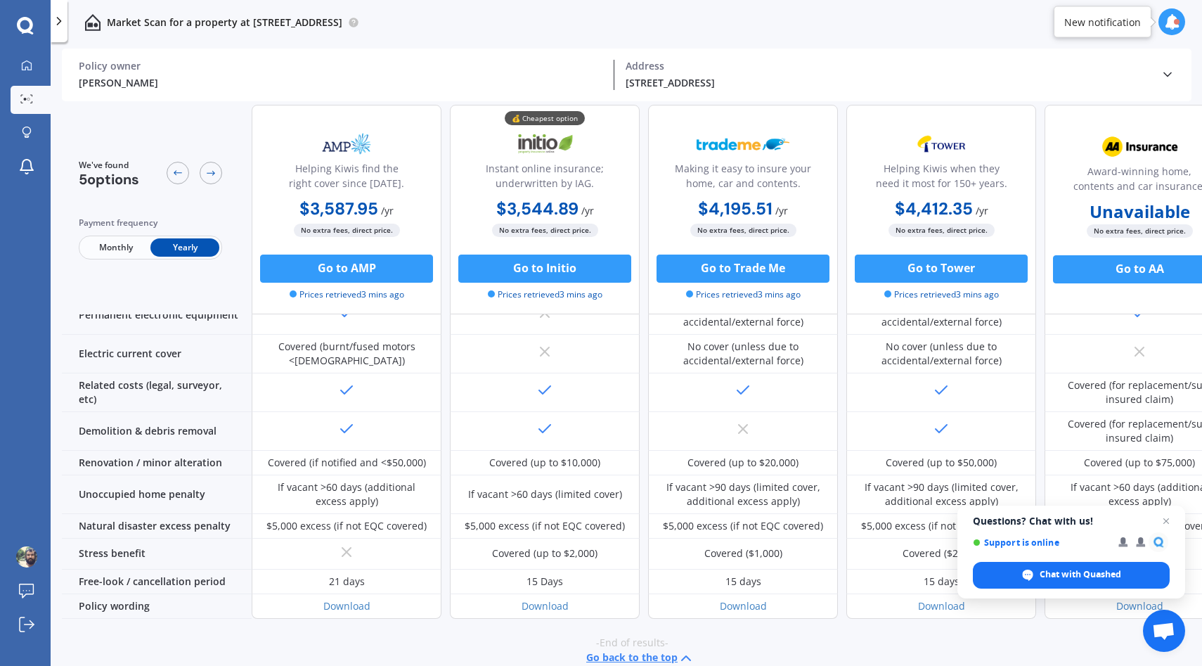
click at [56, 19] on icon at bounding box center [59, 21] width 14 height 14
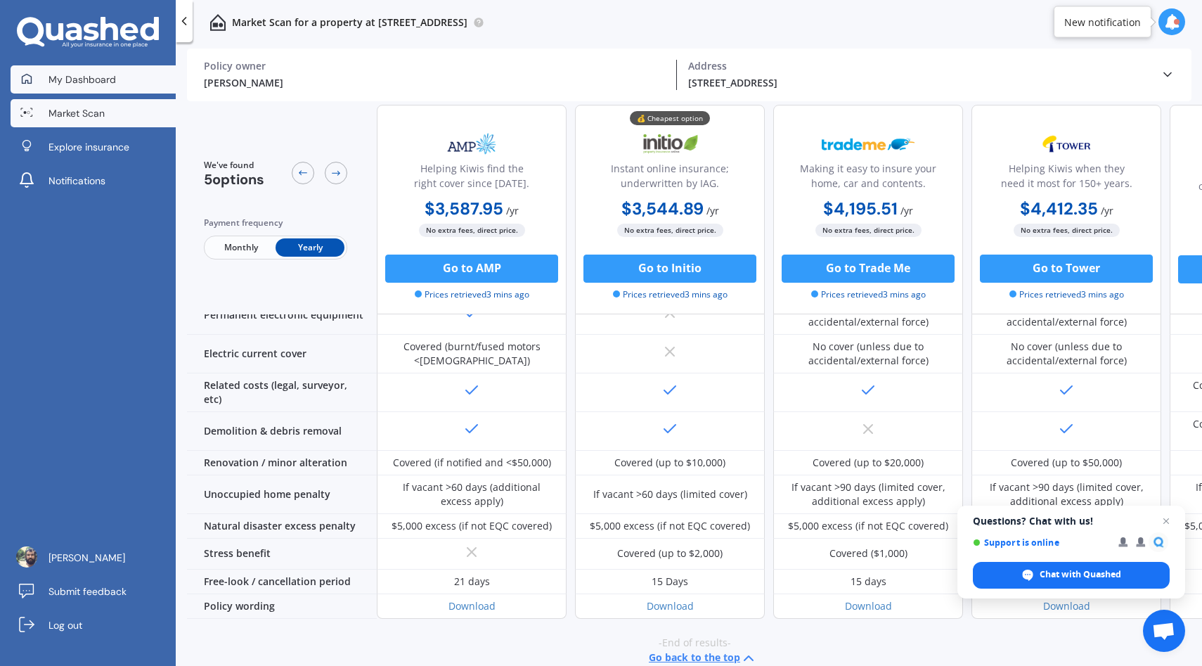
click at [84, 86] on link "My Dashboard" at bounding box center [93, 79] width 165 height 28
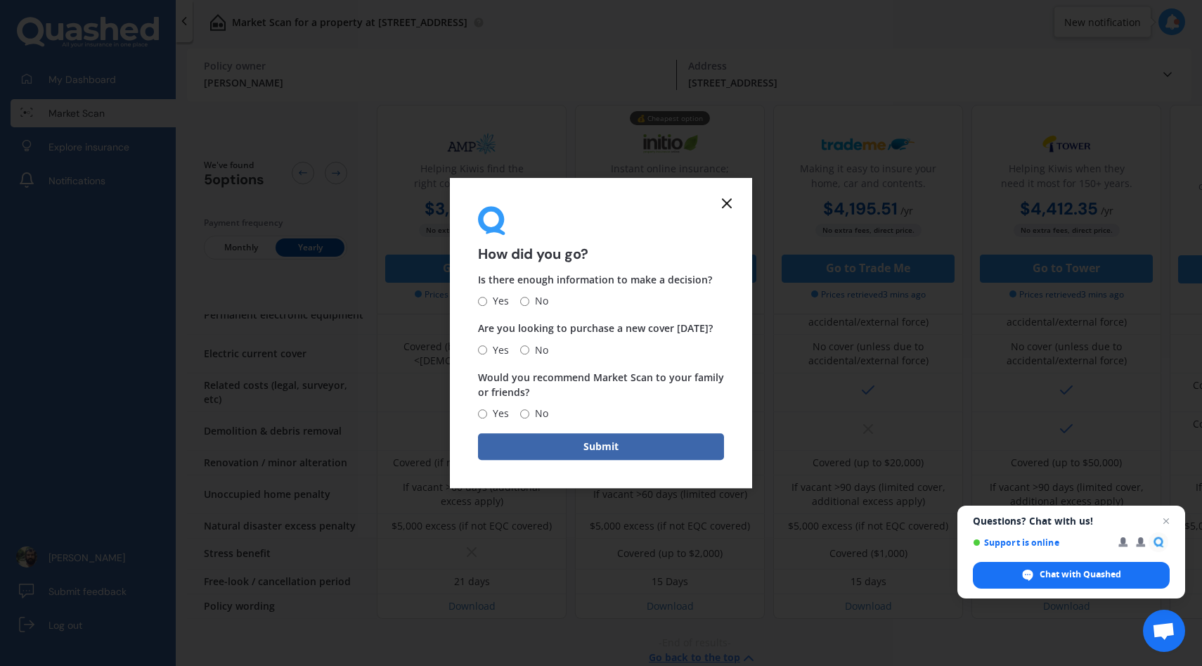
click at [526, 300] on input "No" at bounding box center [524, 301] width 9 height 9
radio input "true"
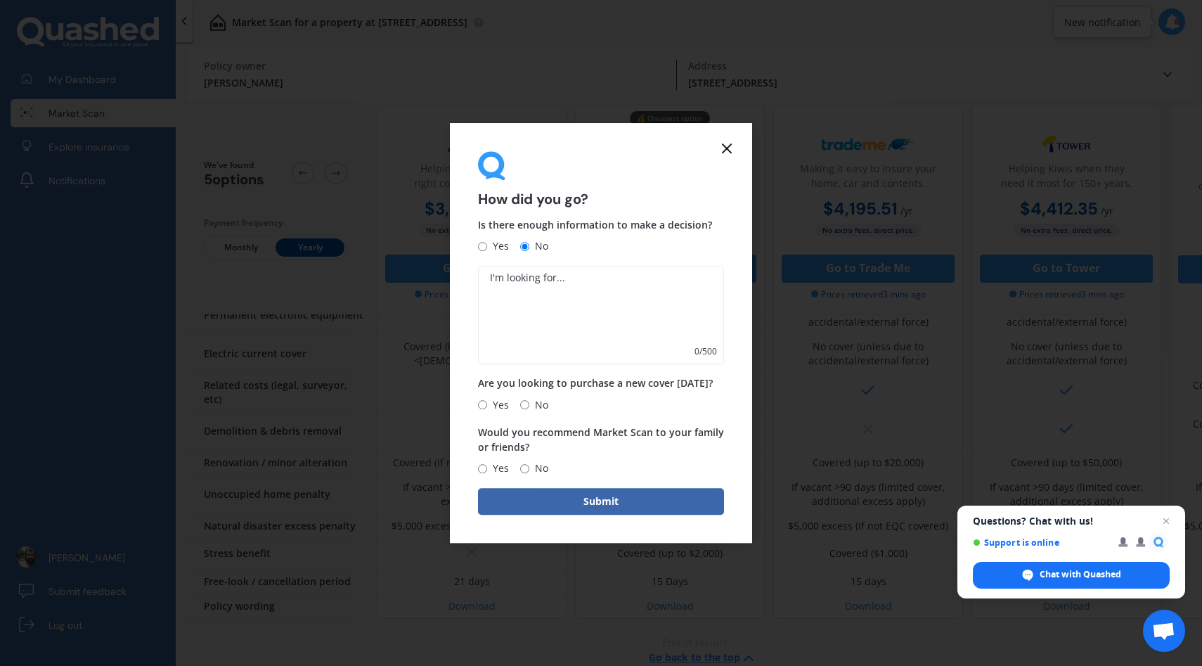
click at [661, 298] on textarea at bounding box center [601, 316] width 246 height 98
type textarea "split it into home and contents"
click at [497, 406] on span "Yes" at bounding box center [498, 405] width 22 height 17
click at [487, 406] on input "Yes" at bounding box center [482, 404] width 9 height 9
radio input "true"
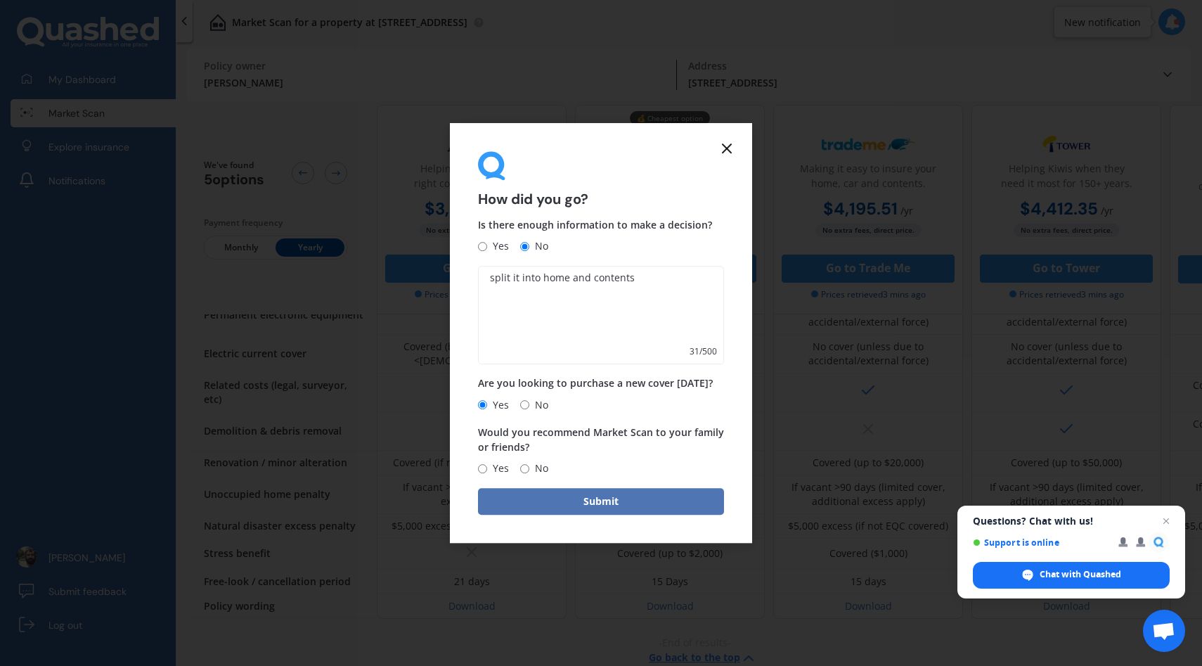
click at [587, 501] on button "Submit" at bounding box center [601, 501] width 246 height 27
click at [545, 469] on span "No" at bounding box center [553, 468] width 19 height 17
click at [544, 469] on input "No" at bounding box center [538, 468] width 9 height 9
radio input "true"
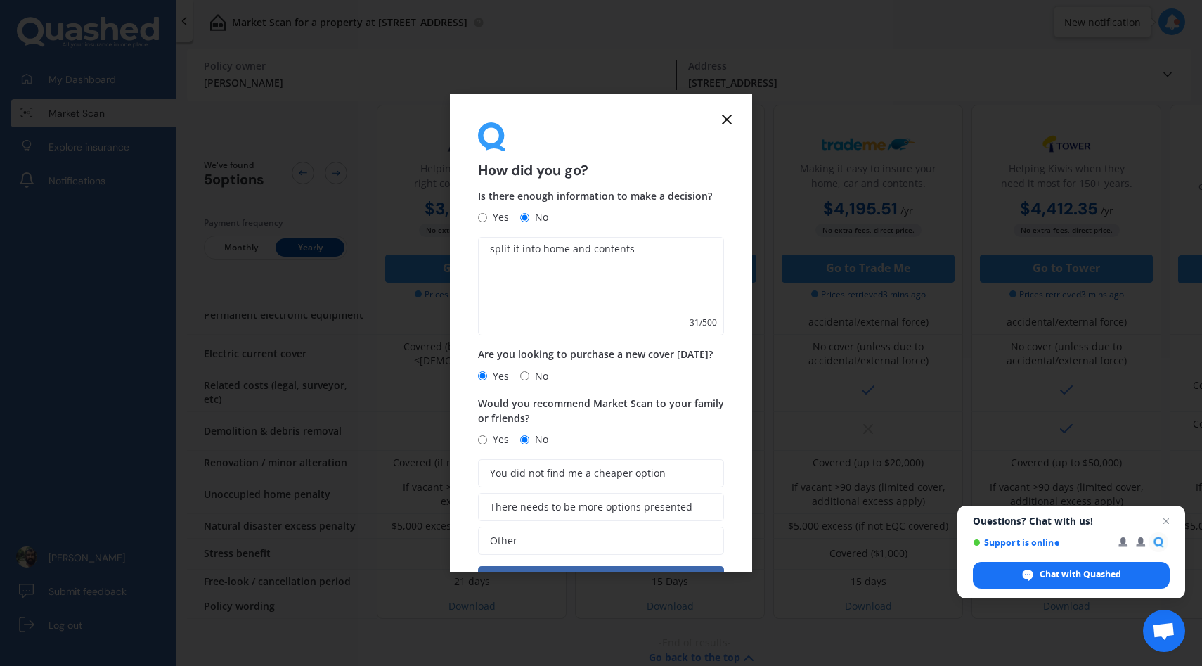
scroll to position [50, 0]
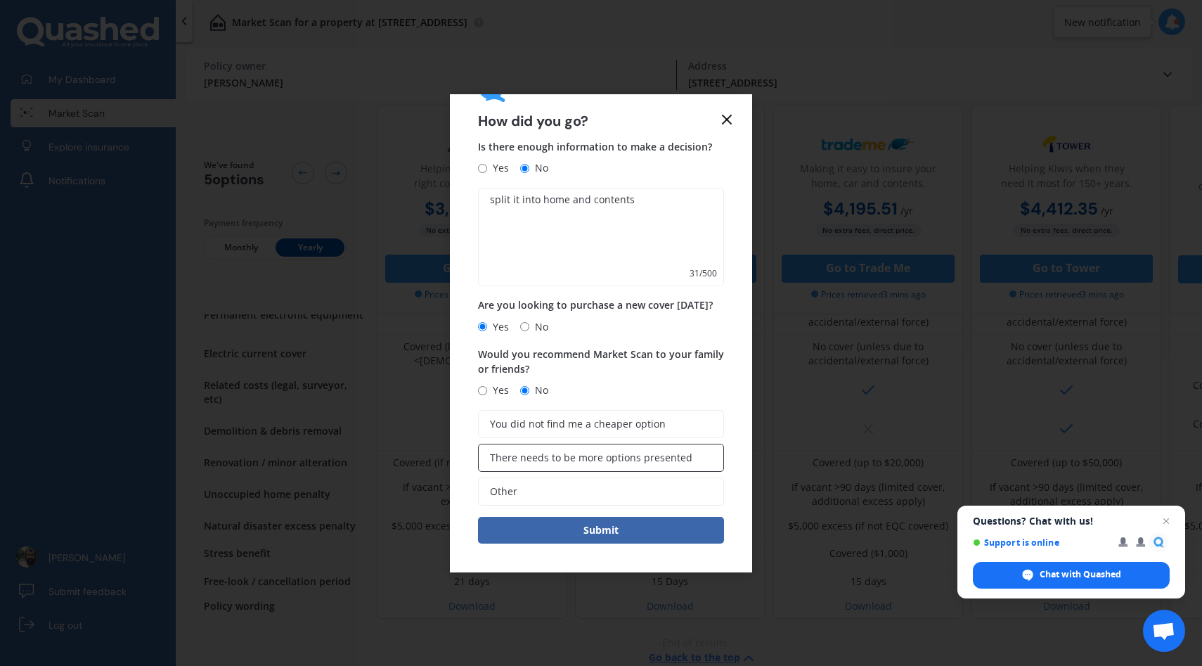
click at [640, 466] on label "There needs to be more options presented" at bounding box center [601, 458] width 246 height 28
click at [0, 0] on input "There needs to be more options presented" at bounding box center [0, 0] width 0 height 0
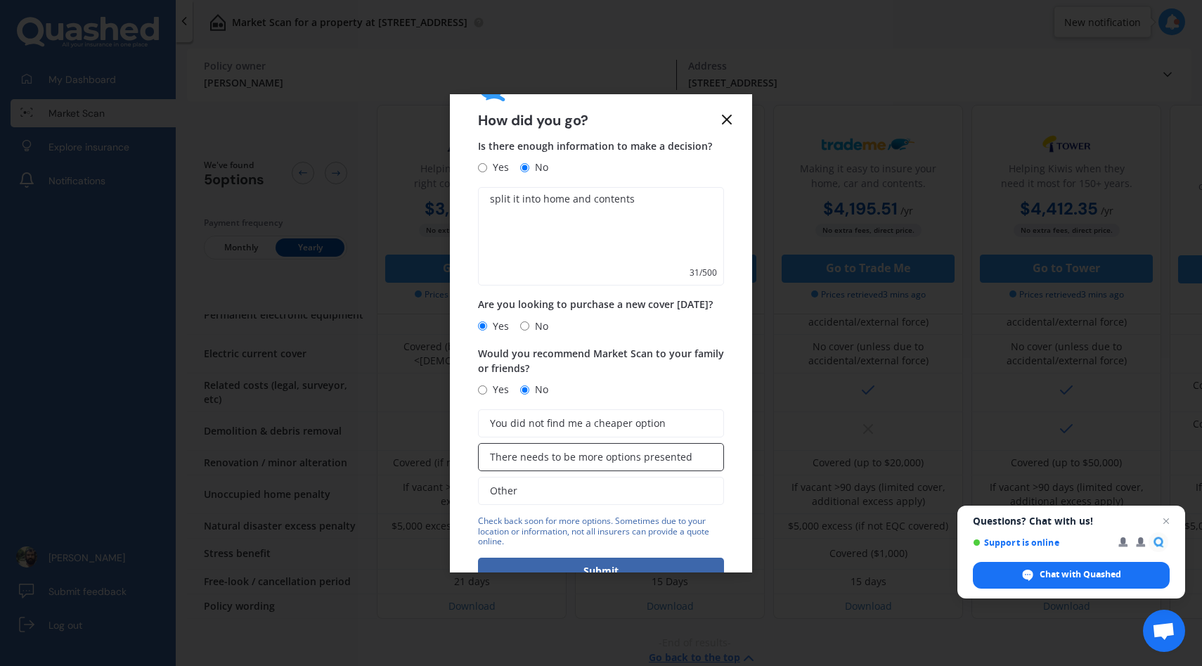
scroll to position [91, 0]
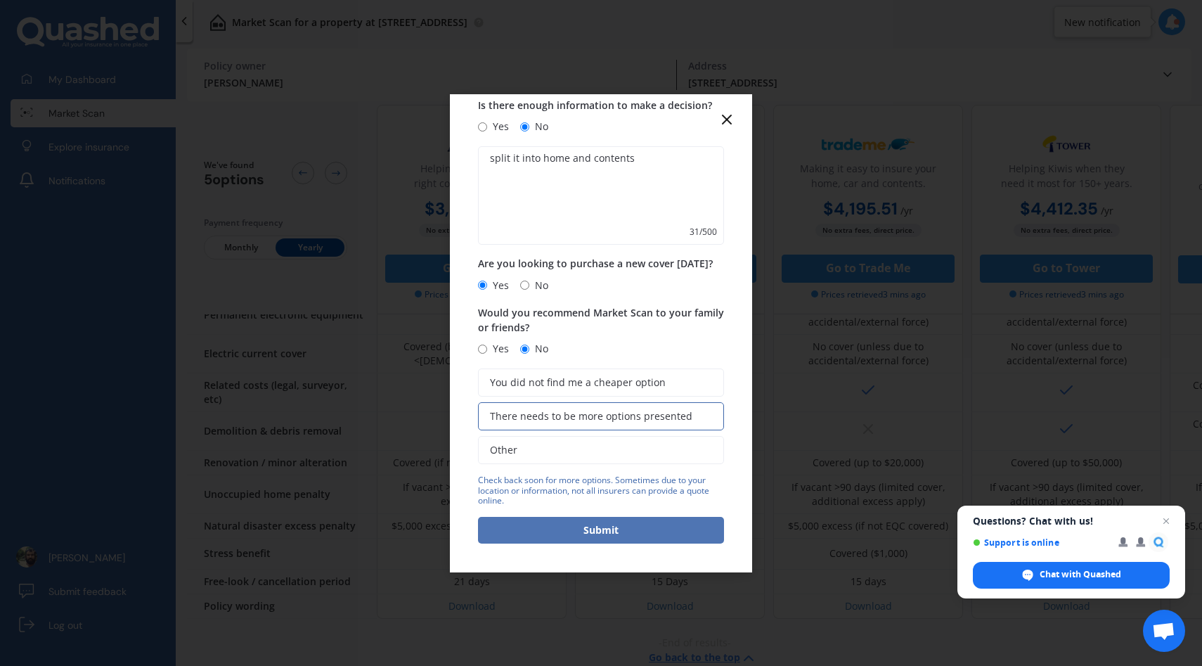
click at [604, 538] on button "Submit" at bounding box center [601, 530] width 246 height 27
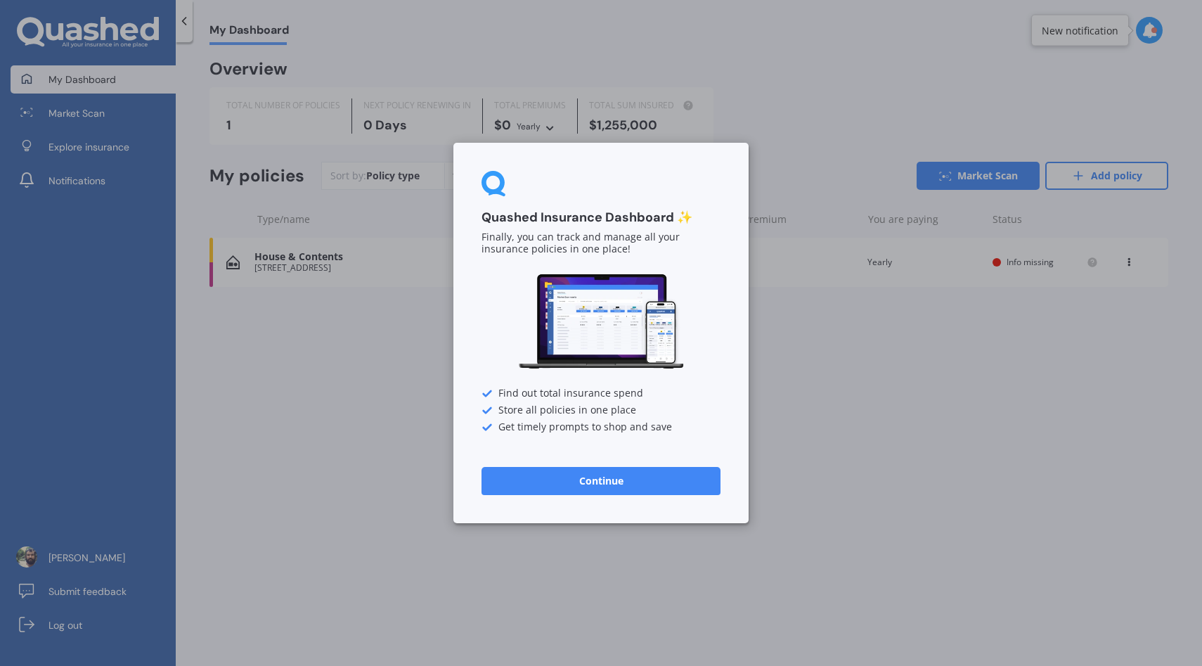
click at [596, 470] on button "Continue" at bounding box center [601, 481] width 239 height 28
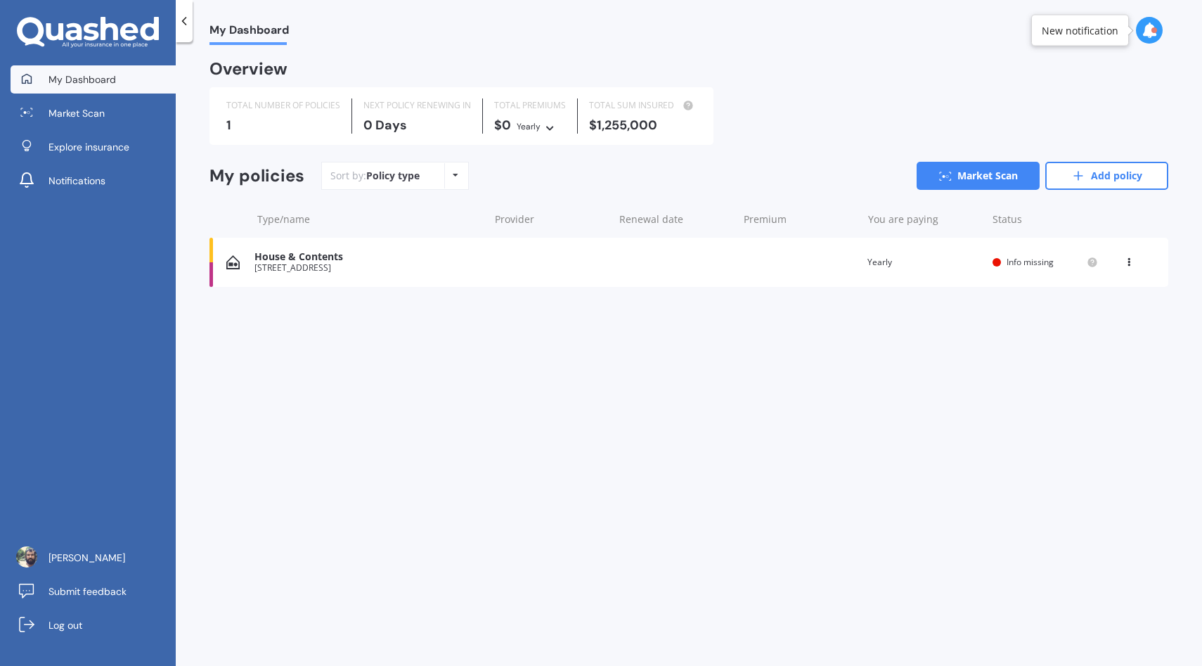
click at [1037, 257] on span "Info missing" at bounding box center [1030, 262] width 47 height 12
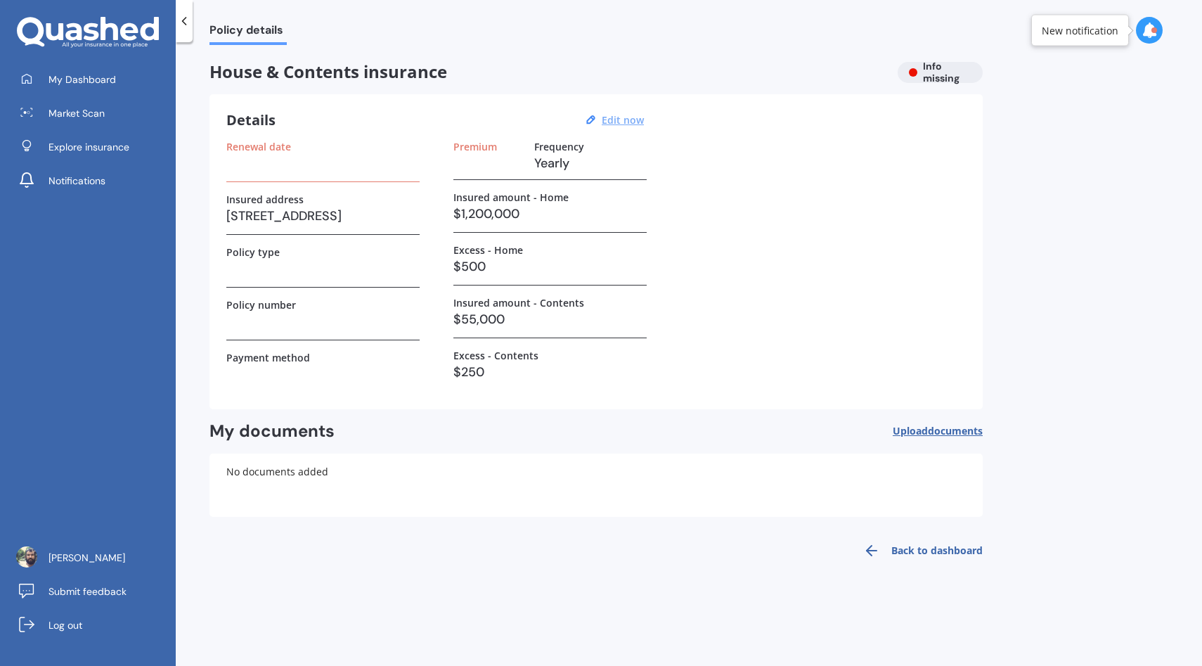
click at [622, 117] on u "Edit now" at bounding box center [623, 119] width 42 height 13
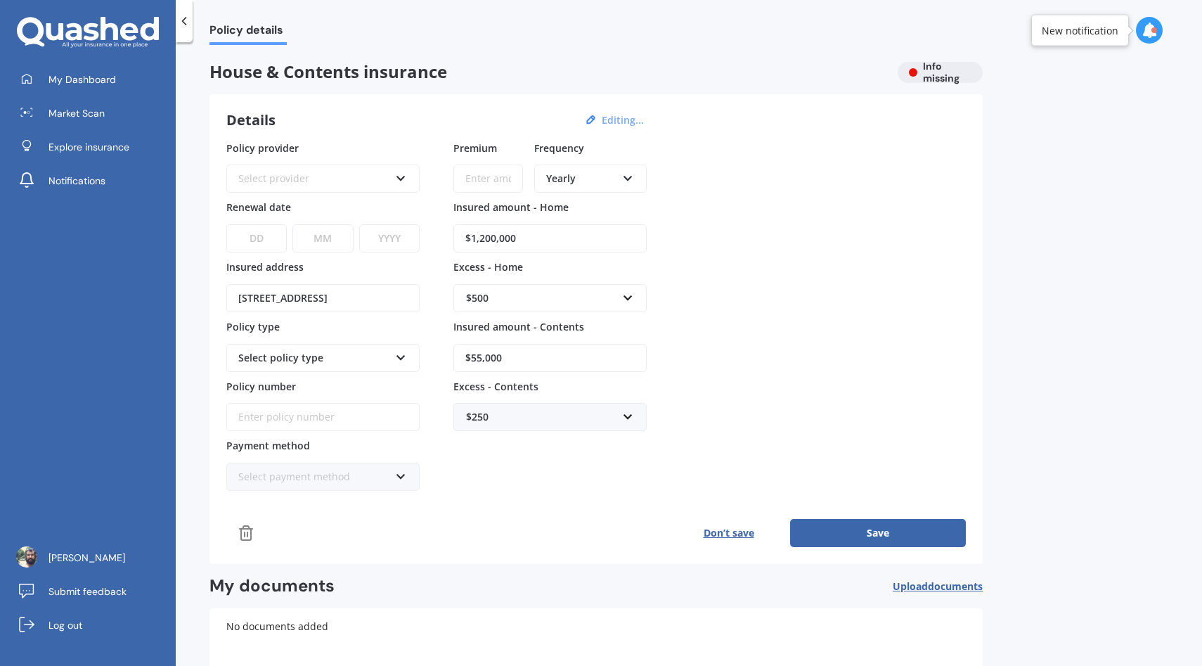
click at [561, 228] on input "$1,200,000" at bounding box center [550, 238] width 193 height 28
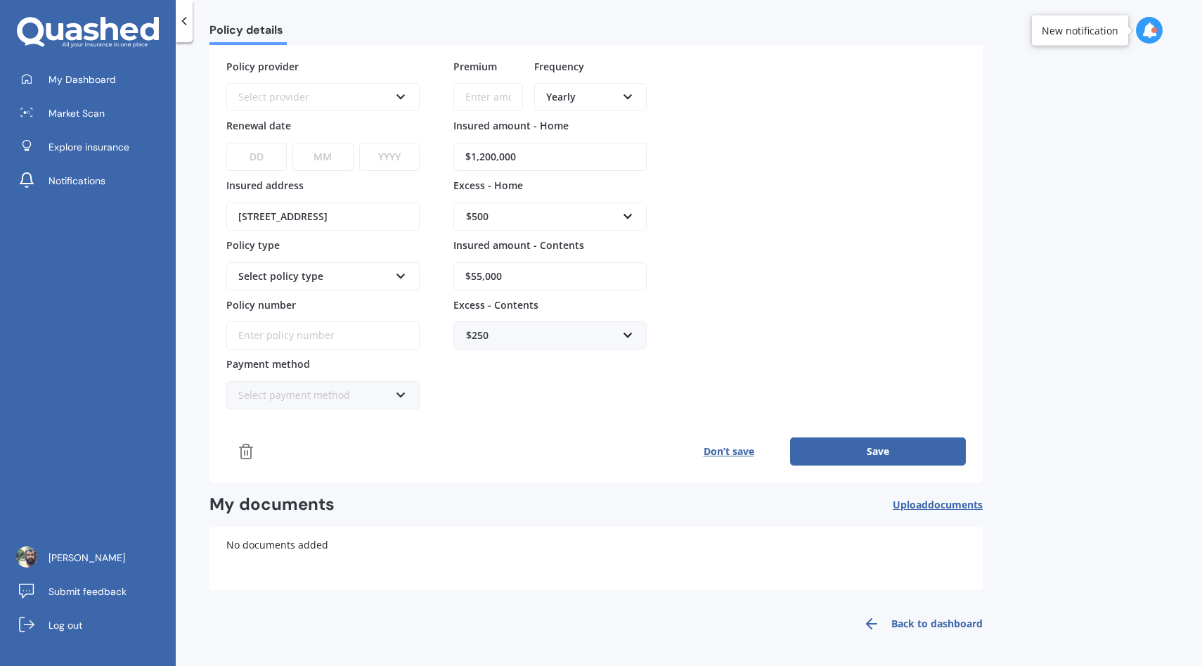
click at [864, 447] on button "Save" at bounding box center [878, 451] width 176 height 28
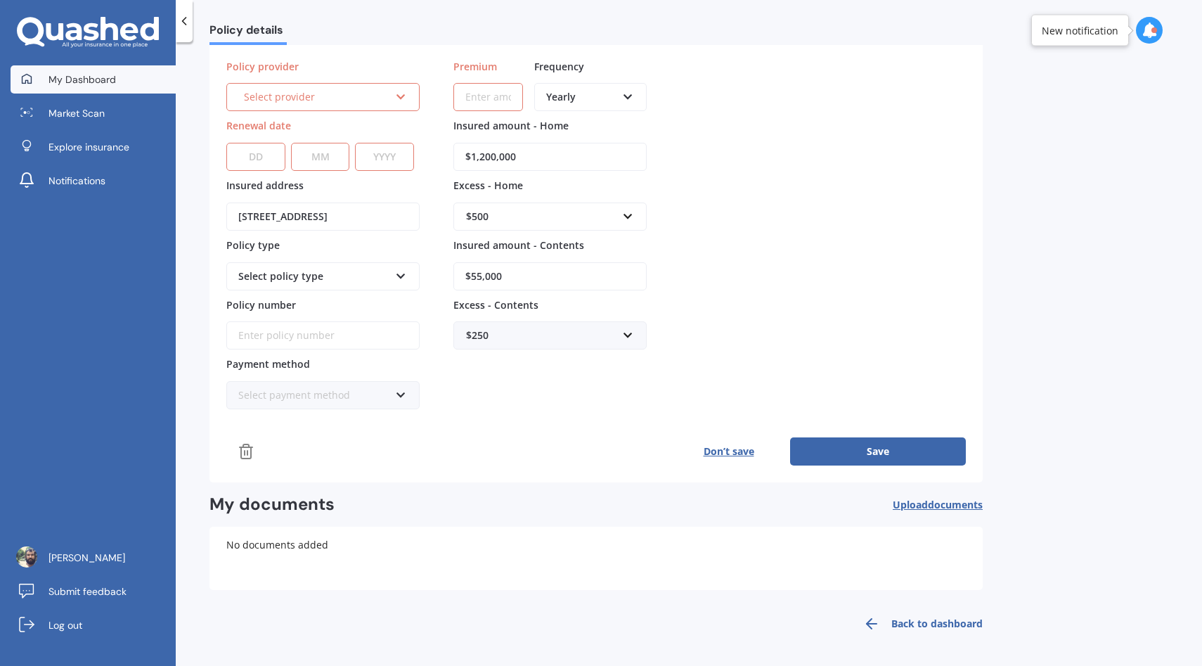
click at [60, 75] on span "My Dashboard" at bounding box center [83, 79] width 68 height 14
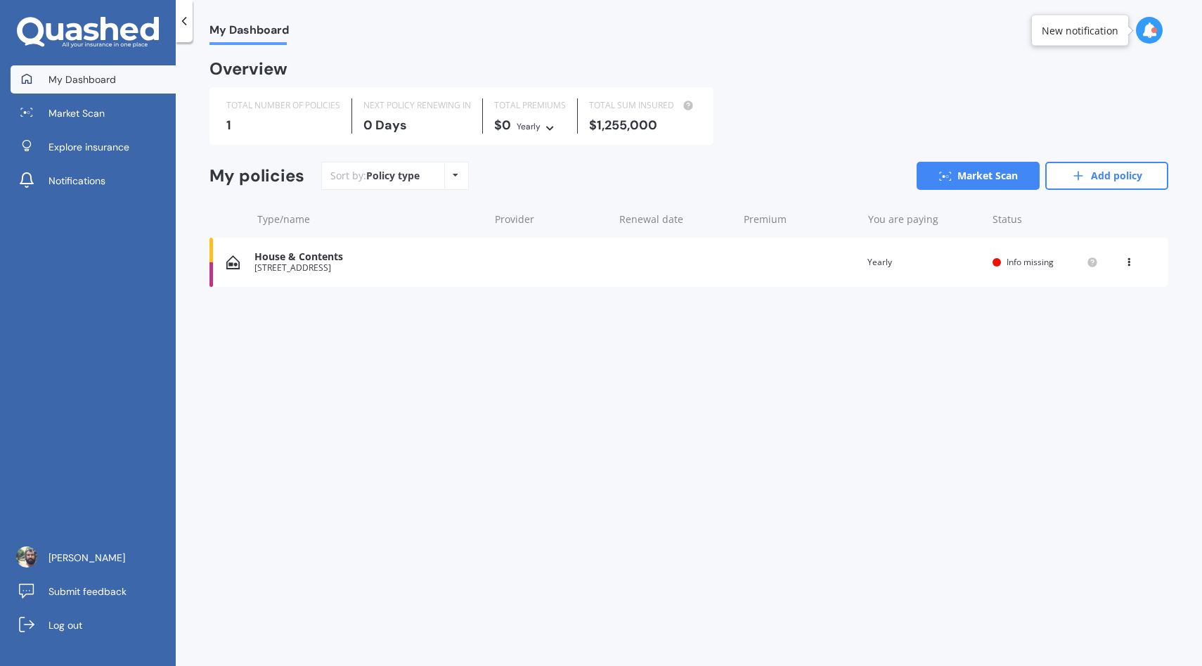
click at [1119, 190] on div "My policies Sort by: Policy type Policy type Alphabetical Date added Renewing n…" at bounding box center [689, 181] width 959 height 39
click at [1115, 177] on link "Add policy" at bounding box center [1107, 176] width 123 height 28
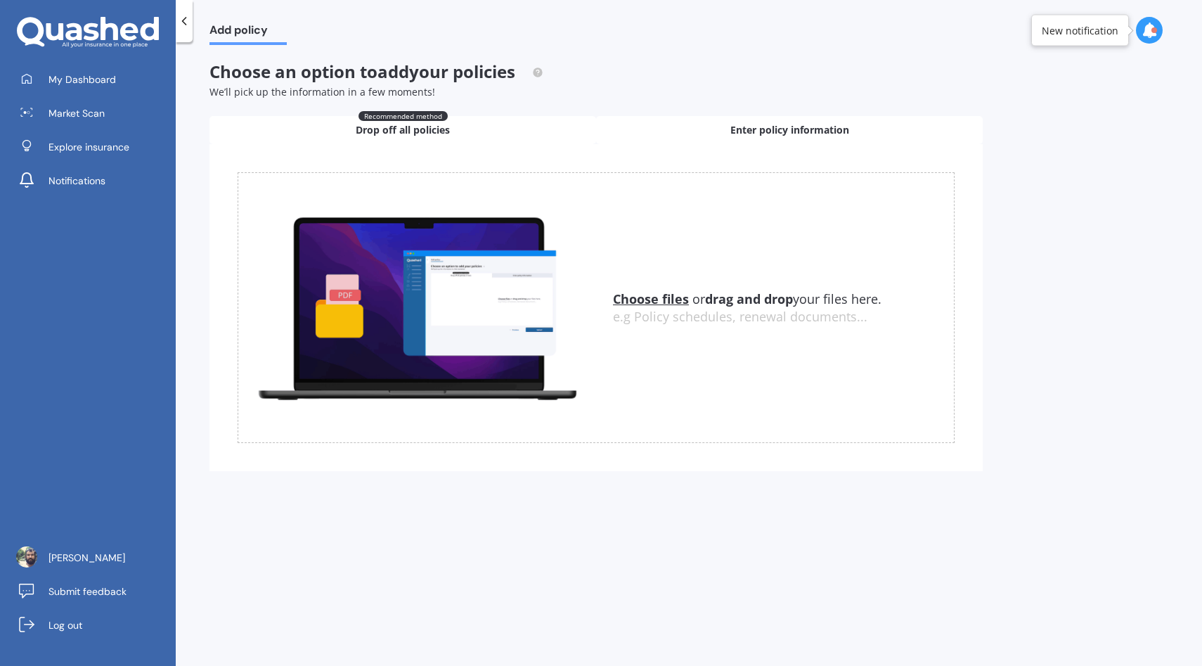
click at [765, 126] on span "Enter policy information" at bounding box center [790, 130] width 119 height 14
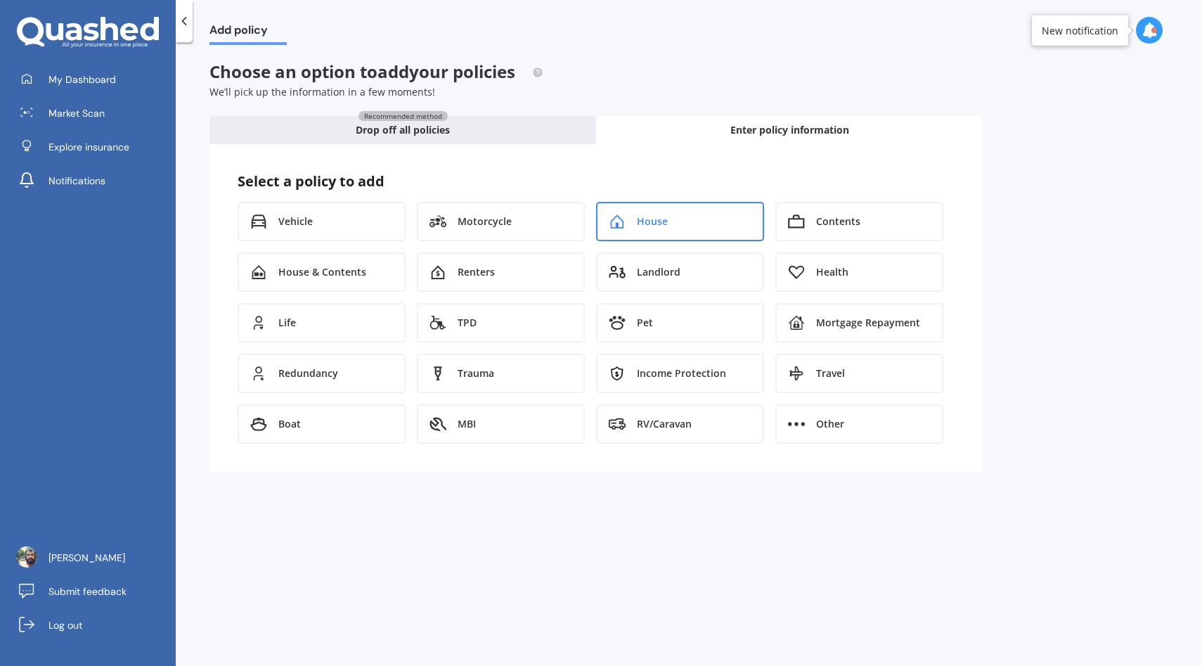
click at [677, 224] on div "House" at bounding box center [680, 221] width 168 height 39
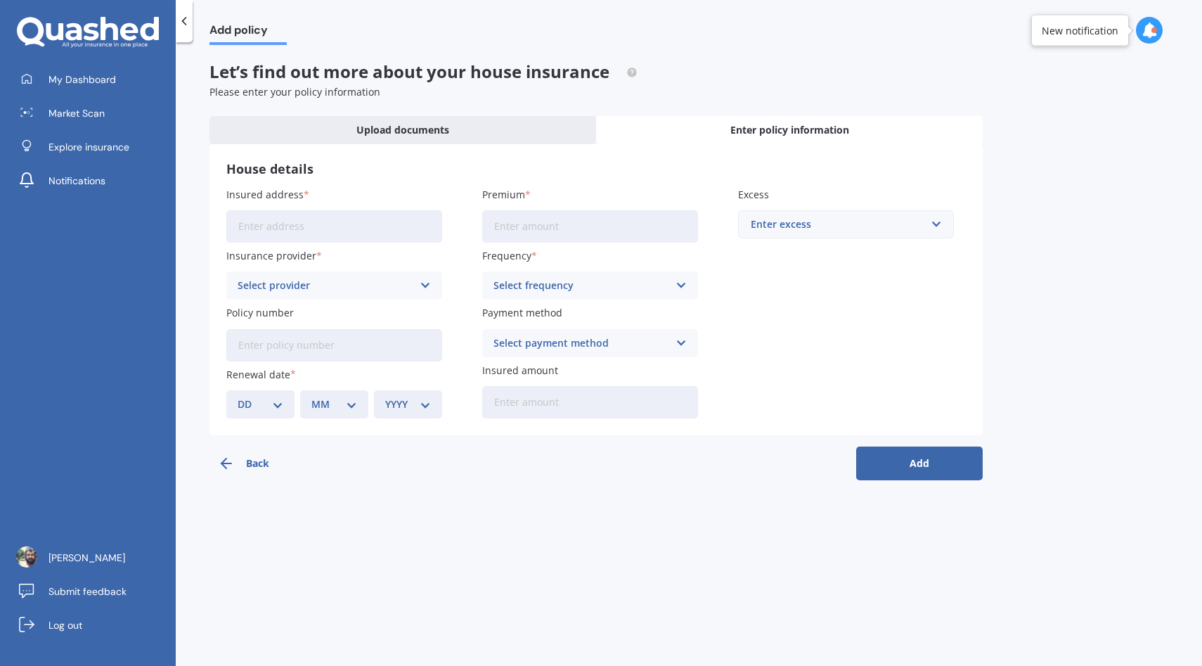
click at [275, 231] on input "Insured address" at bounding box center [334, 226] width 216 height 32
click at [322, 229] on input "Insured address" at bounding box center [334, 226] width 216 height 32
type input "11 Idesia Grove, Matua, Tauranga 3110"
click at [83, 29] on icon at bounding box center [88, 33] width 142 height 32
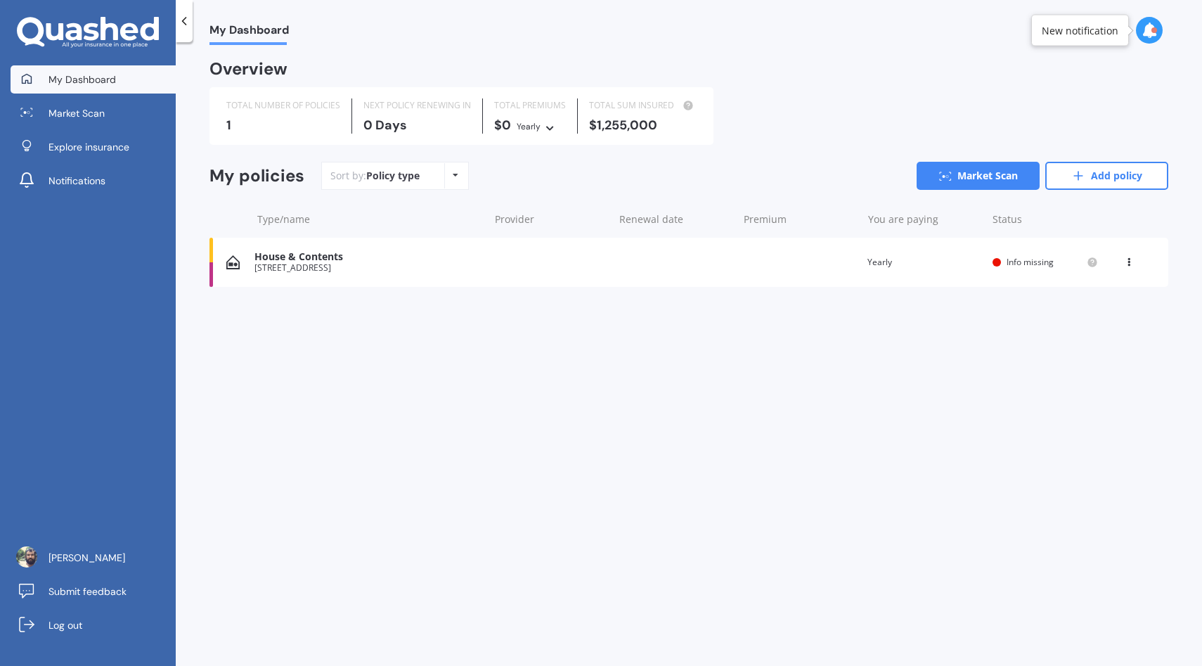
click at [83, 29] on icon at bounding box center [88, 33] width 142 height 32
click at [958, 164] on link "Market Scan" at bounding box center [978, 176] width 123 height 28
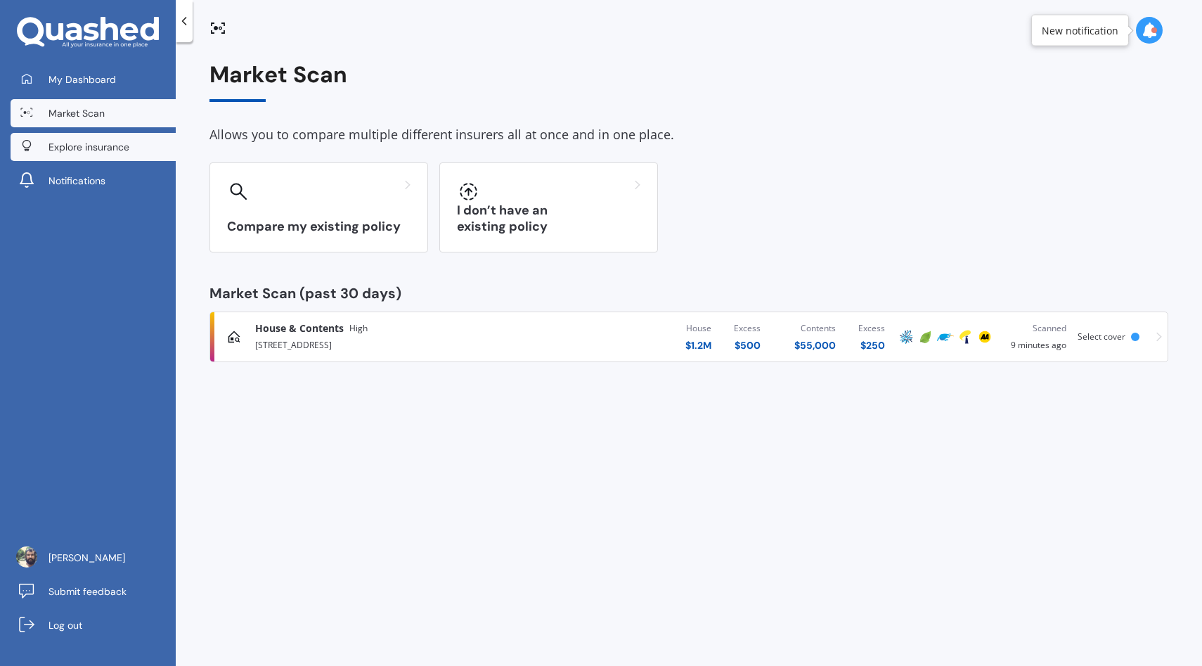
click at [53, 146] on span "Explore insurance" at bounding box center [89, 147] width 81 height 14
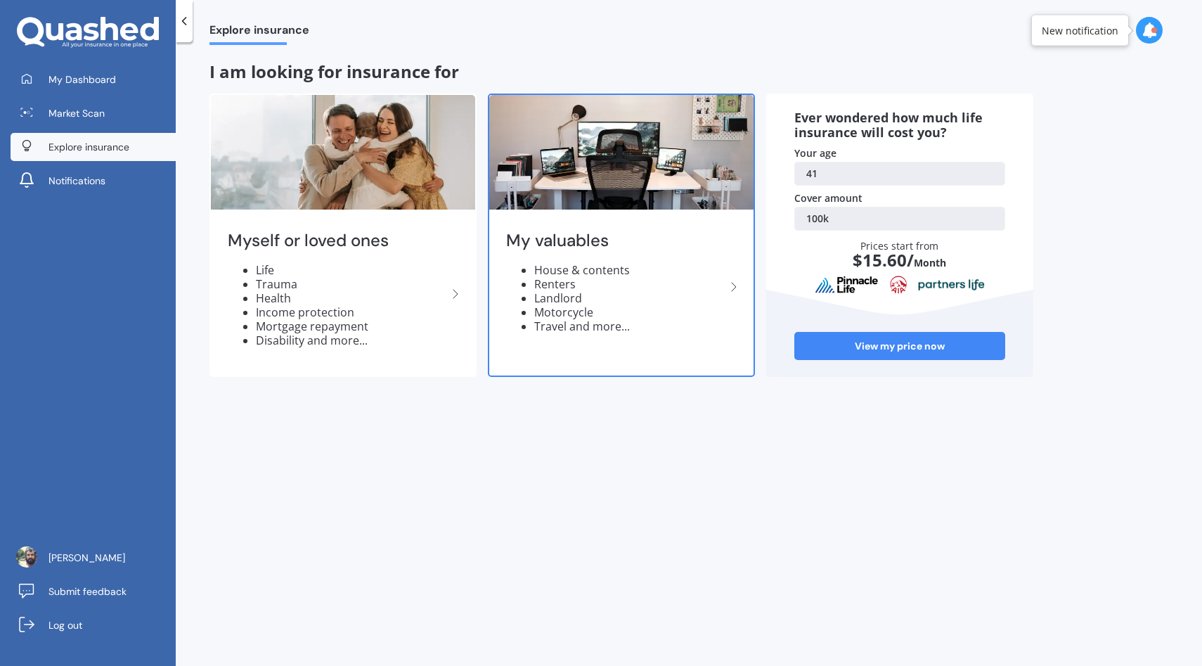
click at [662, 348] on div "My valuables House & contents Renters Landlord Motorcycle Travel and more..." at bounding box center [621, 287] width 264 height 148
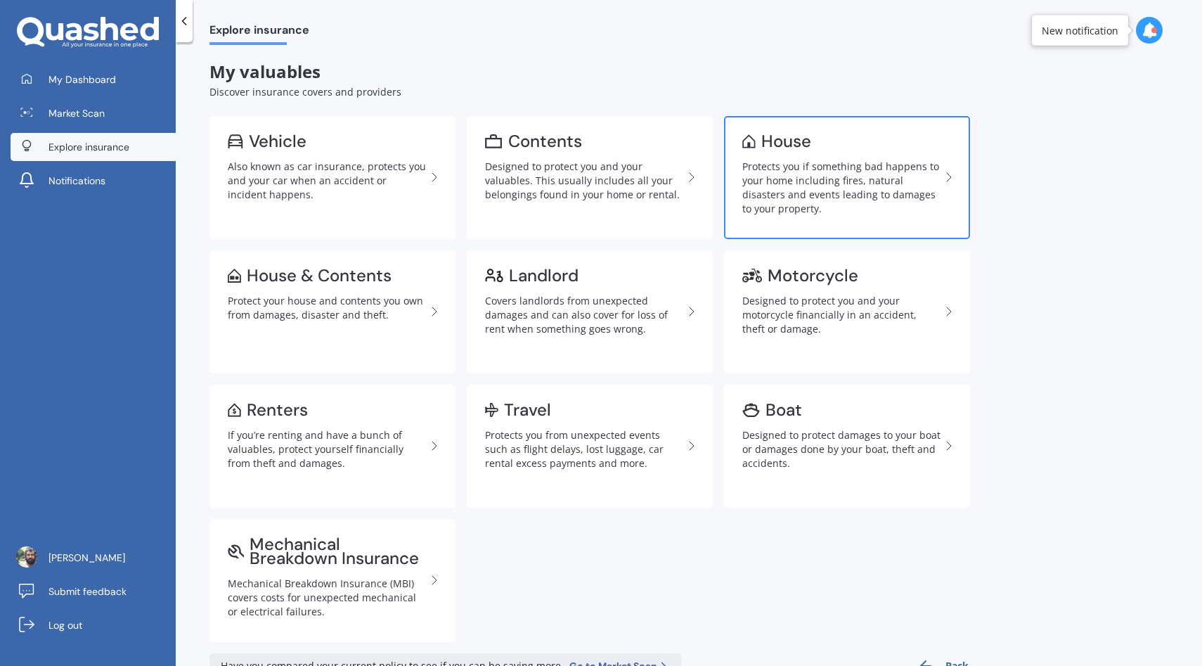
click at [809, 176] on div "Protects you if something bad happens to your home including fires, natural dis…" at bounding box center [842, 188] width 198 height 56
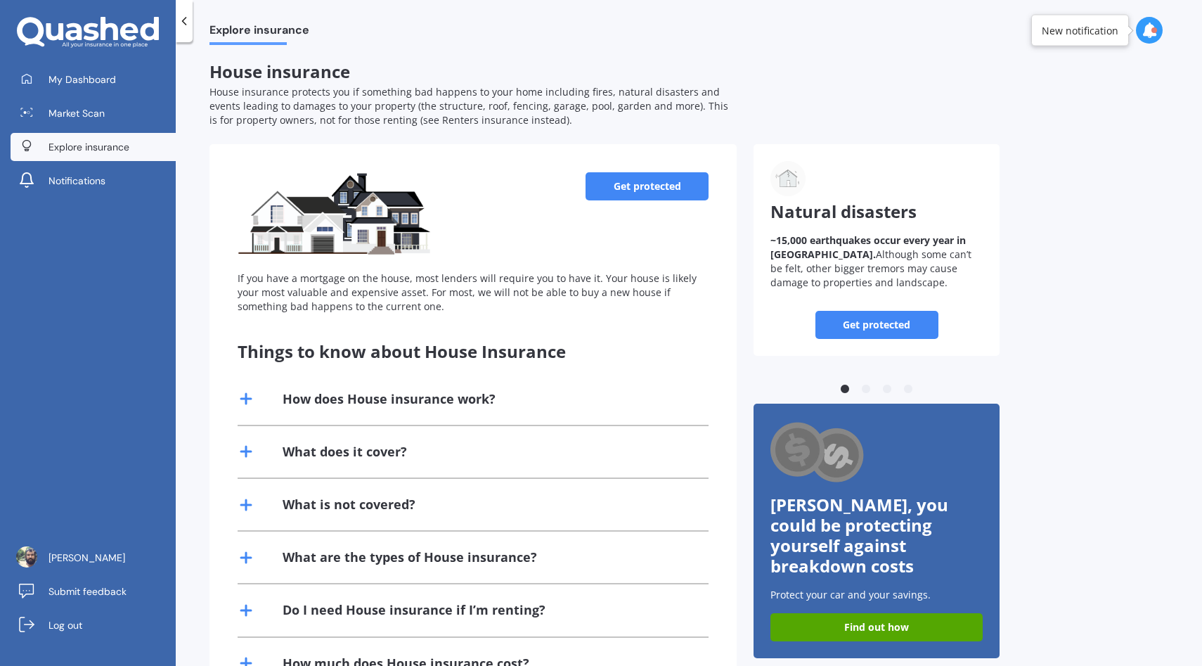
click at [641, 176] on link "Get protected" at bounding box center [647, 186] width 123 height 28
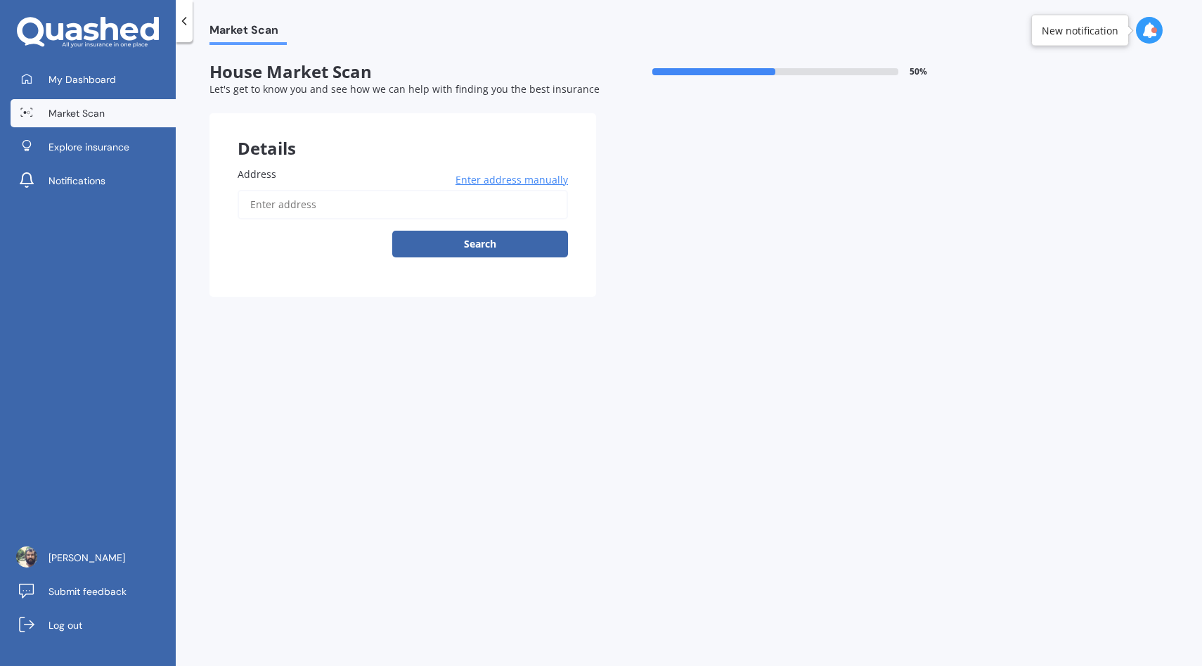
click at [297, 203] on input "Address" at bounding box center [403, 205] width 330 height 30
type input "11 Idesia Grove, Matua, Tauranga 3110"
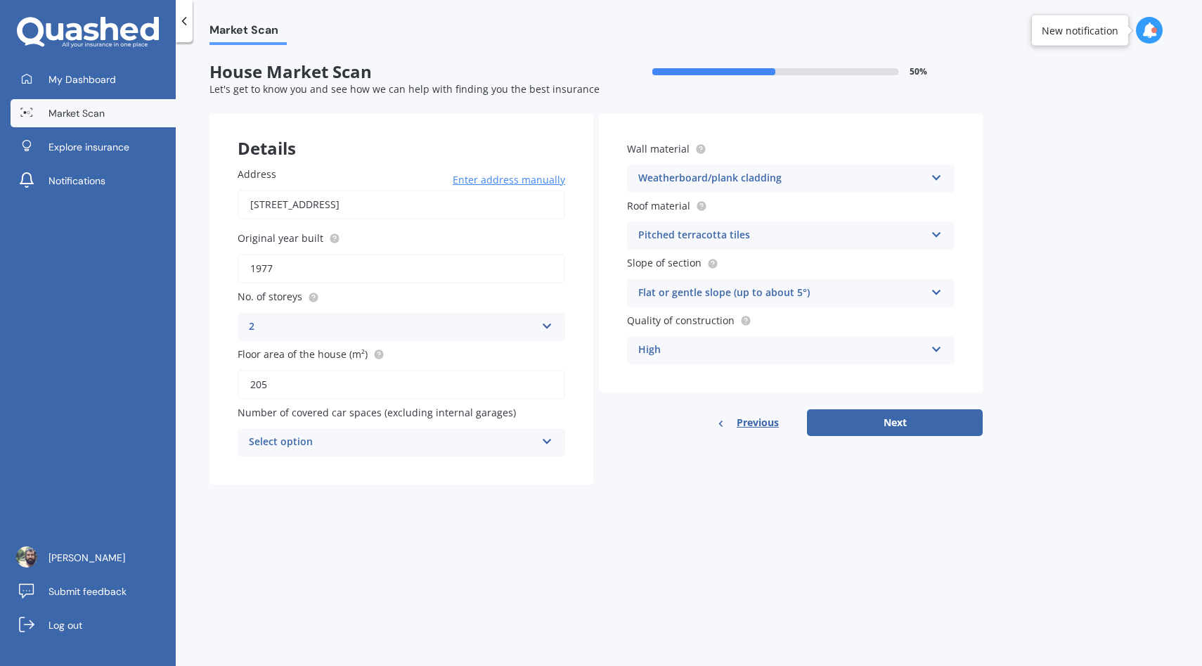
click at [307, 393] on input "205" at bounding box center [402, 385] width 328 height 30
type input "231"
click at [528, 534] on div "Market Scan House Market Scan 50 % Let's get to know you and see how we can hel…" at bounding box center [689, 357] width 1027 height 624
click at [878, 440] on div "Details Address 11 Idesia Grove, Matua, Tauranga 3110 Enter address manually Se…" at bounding box center [596, 298] width 773 height 371
click at [908, 409] on div "Wall material Weatherboard/plank cladding Artificial weatherboard/plank claddin…" at bounding box center [791, 274] width 384 height 323
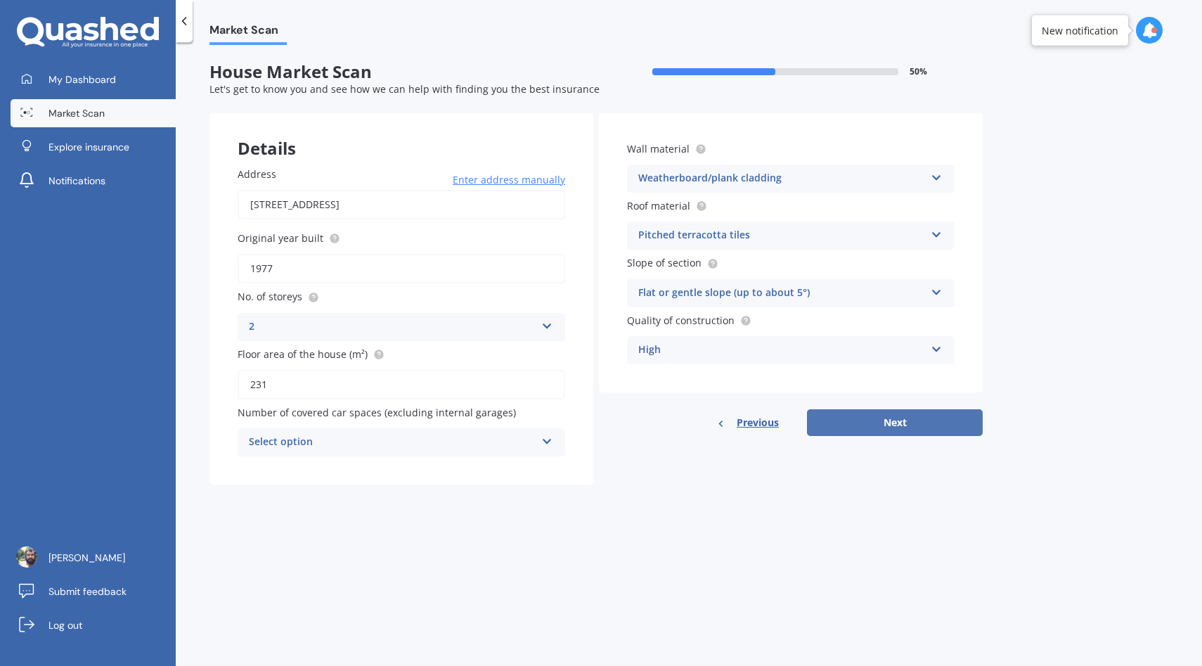
click at [901, 418] on button "Next" at bounding box center [895, 422] width 176 height 27
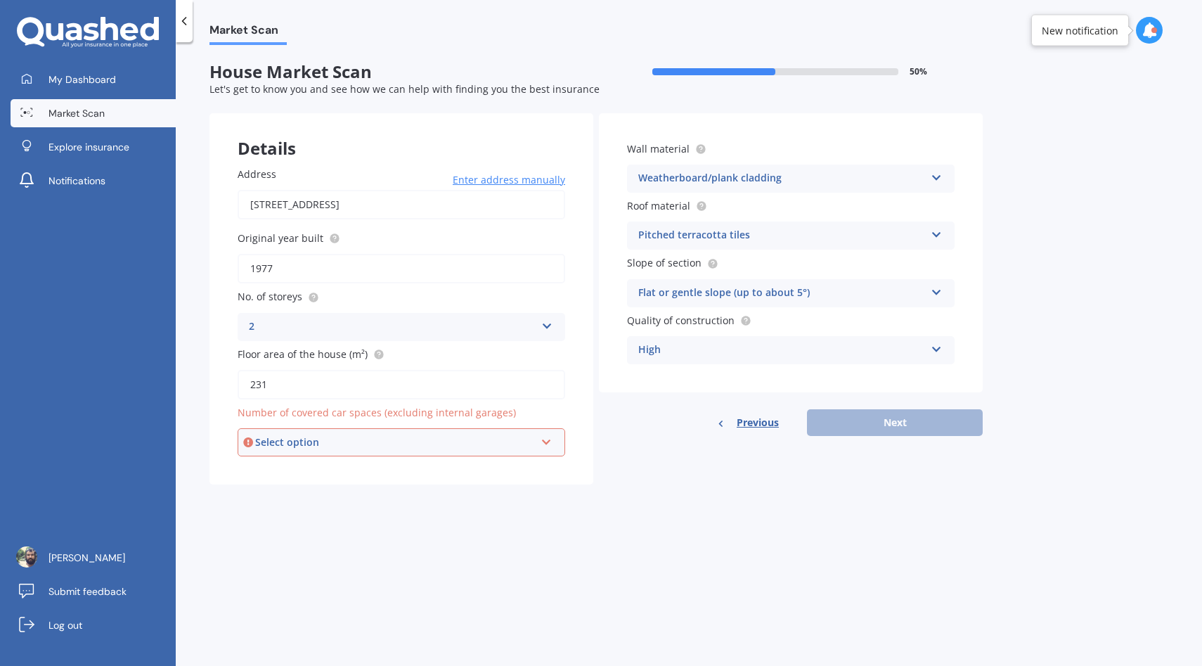
click at [414, 444] on div "Select option" at bounding box center [395, 442] width 280 height 15
click at [414, 444] on div "0" at bounding box center [395, 442] width 280 height 15
click at [404, 438] on div "Select option" at bounding box center [395, 442] width 280 height 15
click at [393, 470] on div "0" at bounding box center [401, 468] width 325 height 25
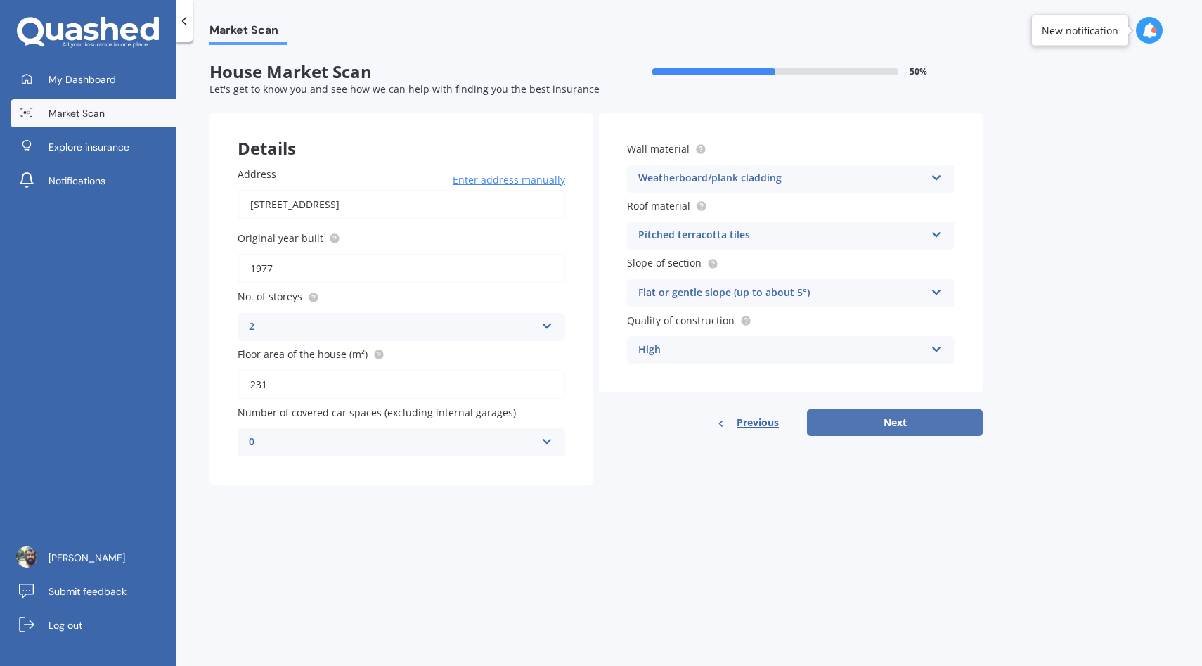
click at [915, 413] on button "Next" at bounding box center [895, 422] width 176 height 27
select select "11"
select select "05"
select select "1984"
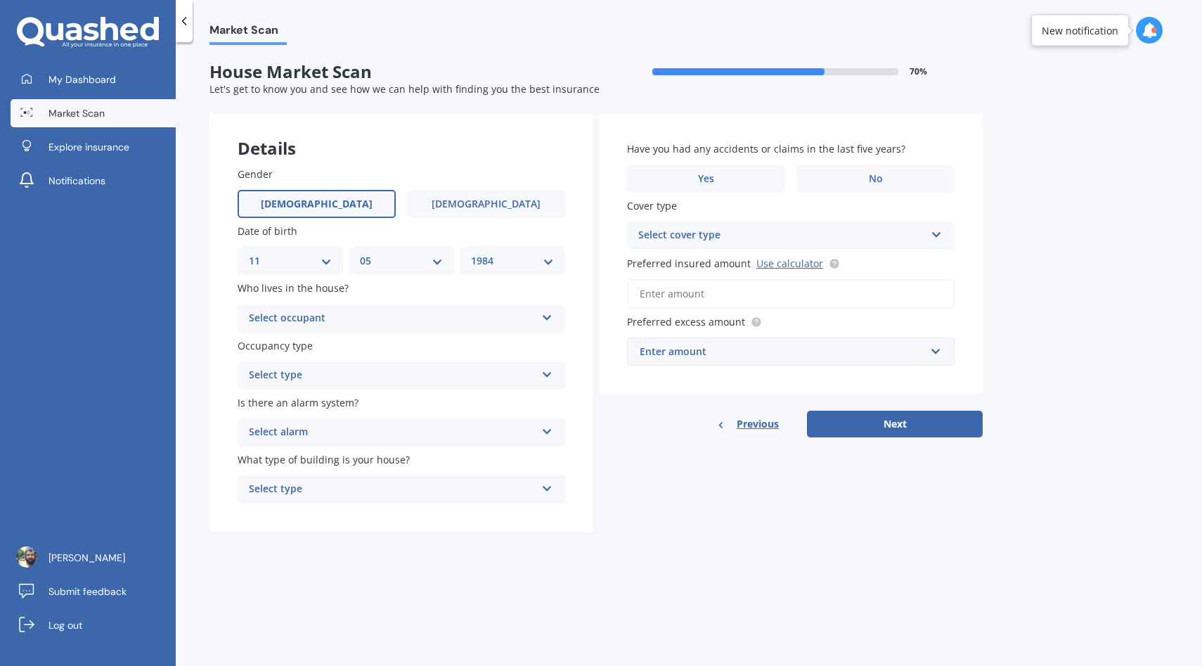
click at [386, 319] on div "Select occupant" at bounding box center [392, 318] width 287 height 17
click at [375, 344] on div "Owner" at bounding box center [401, 345] width 326 height 25
click at [445, 446] on div "Select alarm Yes, monitored Yes, not monitored No" at bounding box center [402, 432] width 328 height 28
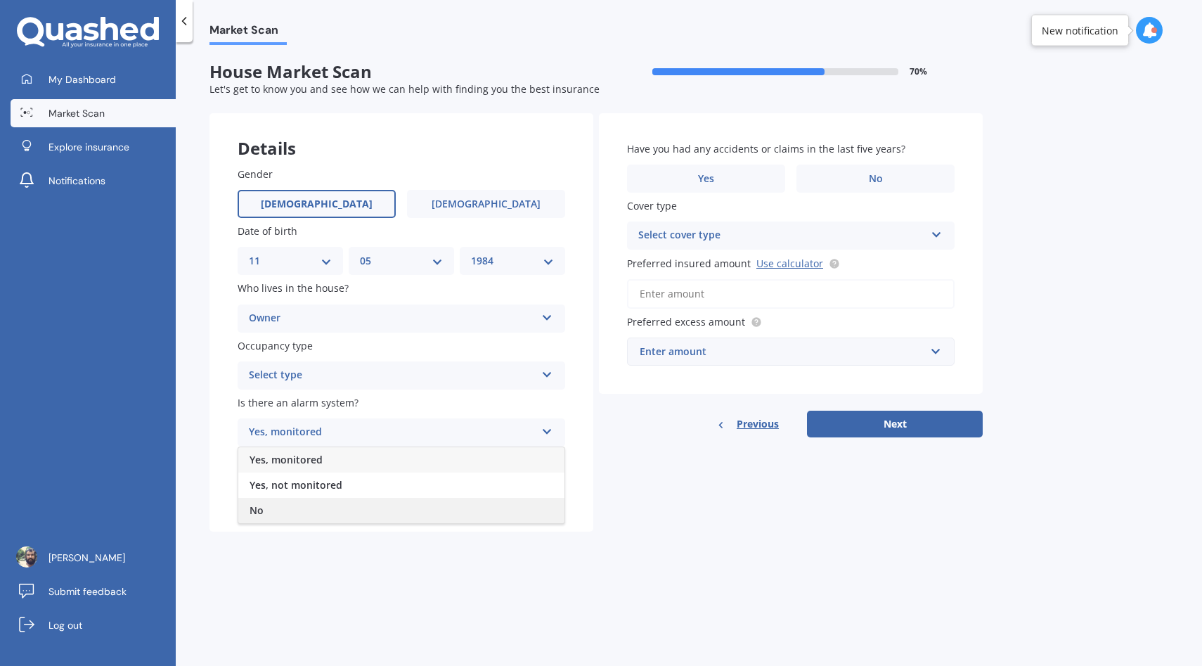
click at [383, 510] on div "No" at bounding box center [401, 510] width 326 height 25
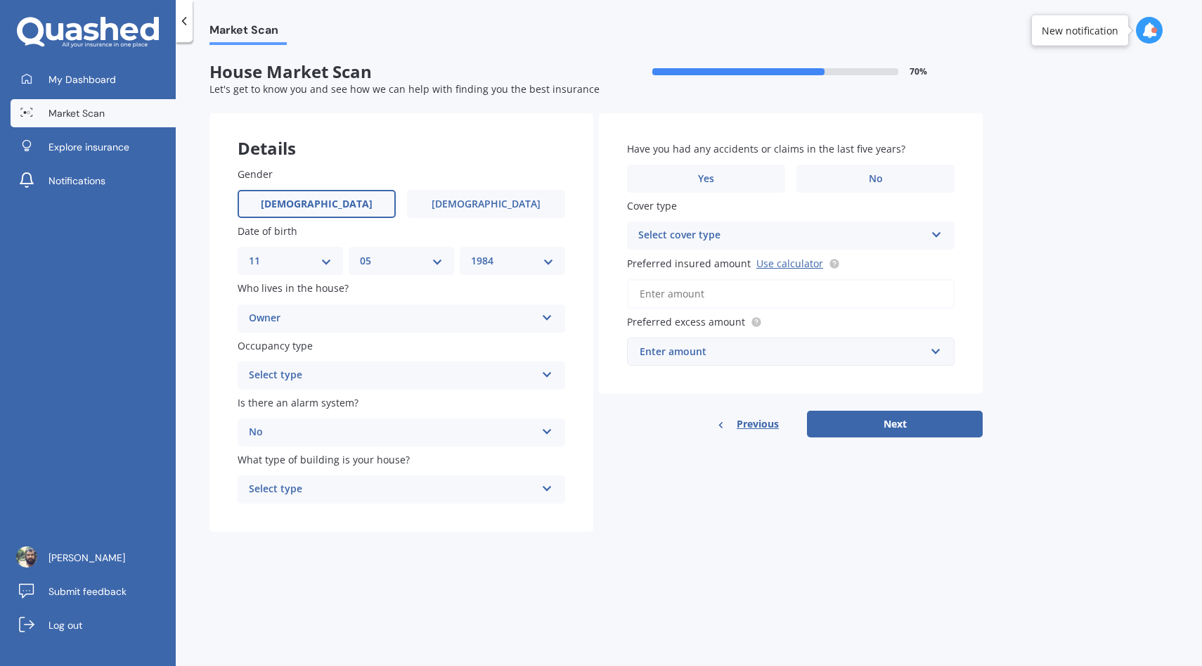
click at [341, 367] on div "Select type Permanent Holiday (without tenancy)" at bounding box center [402, 375] width 328 height 28
click at [323, 406] on div "Permanent" at bounding box center [401, 402] width 326 height 25
click at [333, 487] on div "Select type" at bounding box center [392, 489] width 287 height 17
click at [321, 520] on div "Freestanding" at bounding box center [401, 516] width 326 height 25
click at [870, 181] on span "No" at bounding box center [876, 179] width 14 height 12
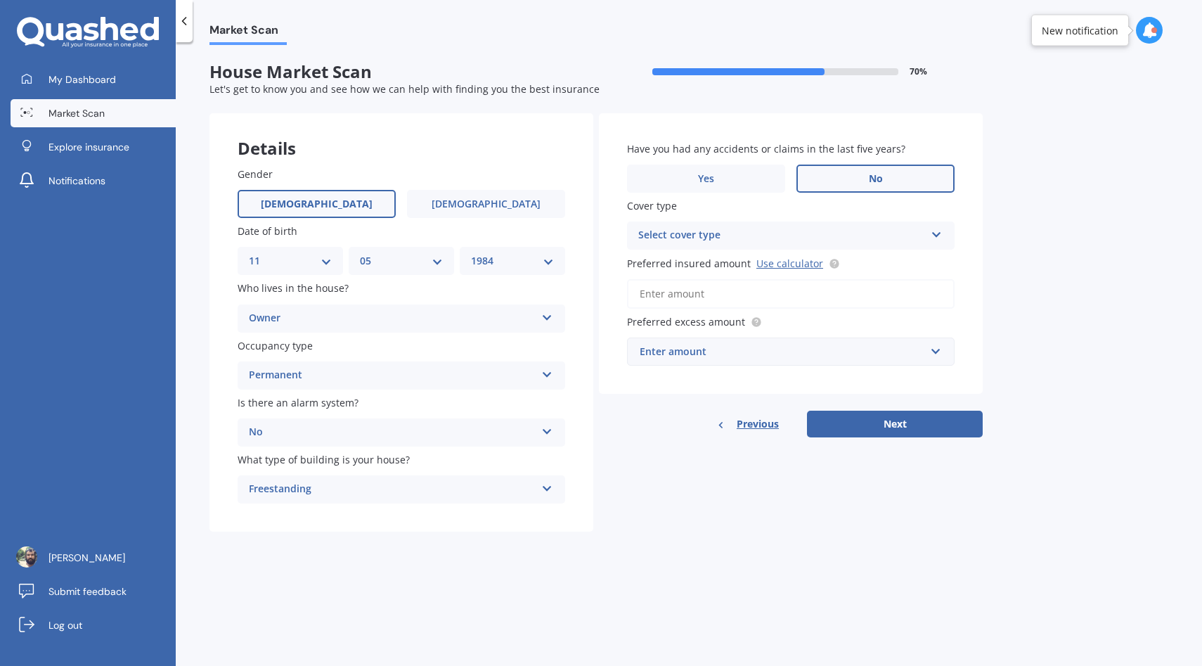
click at [0, 0] on input "No" at bounding box center [0, 0] width 0 height 0
click at [828, 231] on div "Select cover type" at bounding box center [781, 235] width 287 height 17
click at [994, 189] on div "Market Scan House Market Scan 70 % Let's get to know you and see how we can hel…" at bounding box center [689, 357] width 1027 height 624
click at [869, 238] on div "High" at bounding box center [781, 235] width 287 height 17
click at [845, 268] on div "High" at bounding box center [791, 262] width 326 height 25
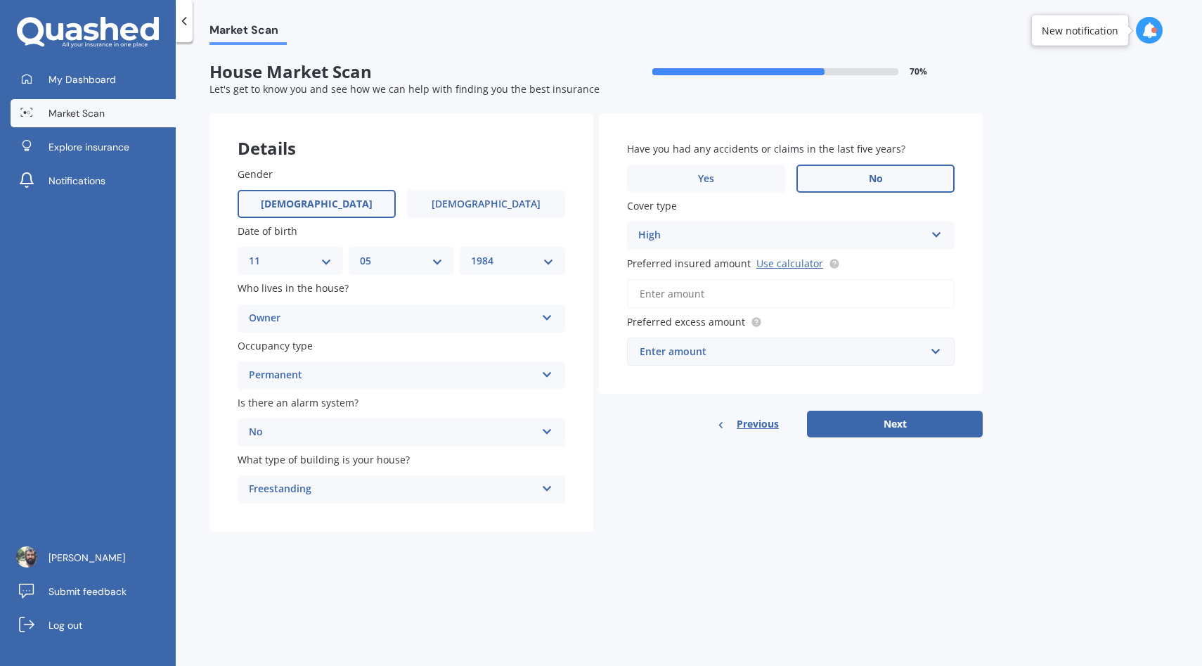
click at [1067, 228] on div "Market Scan House Market Scan 70 % Let's get to know you and see how we can hel…" at bounding box center [689, 357] width 1027 height 624
click at [779, 298] on input "Preferred insured amount Use calculator" at bounding box center [791, 294] width 328 height 30
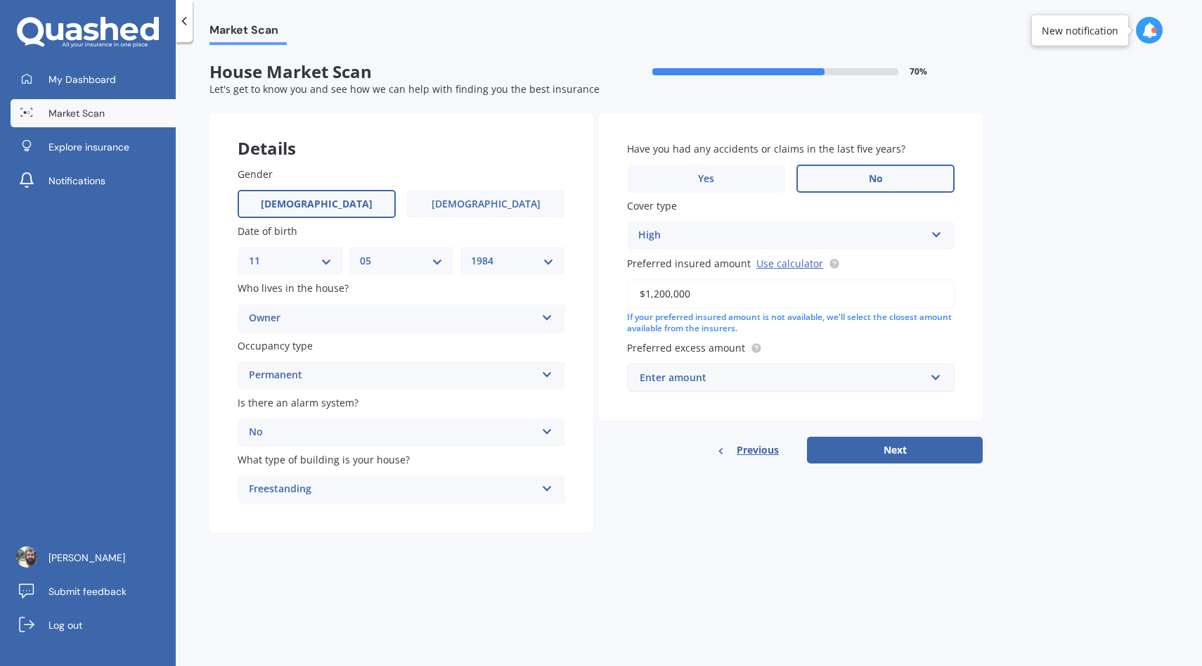
type input "$1,200,000"
click at [743, 509] on div "Details Gender Male Female Date of birth DD 01 02 03 04 05 06 07 08 09 10 11 12…" at bounding box center [596, 322] width 773 height 419
click at [725, 383] on div "Enter amount" at bounding box center [782, 377] width 285 height 15
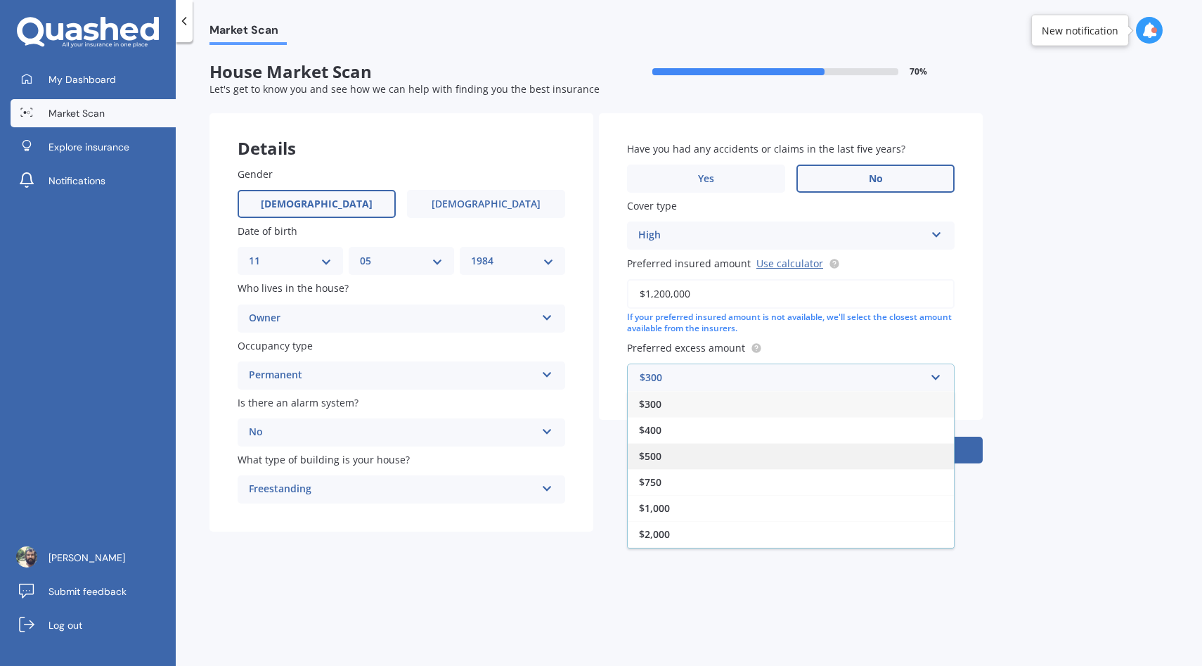
click at [714, 461] on div "$500" at bounding box center [791, 456] width 326 height 26
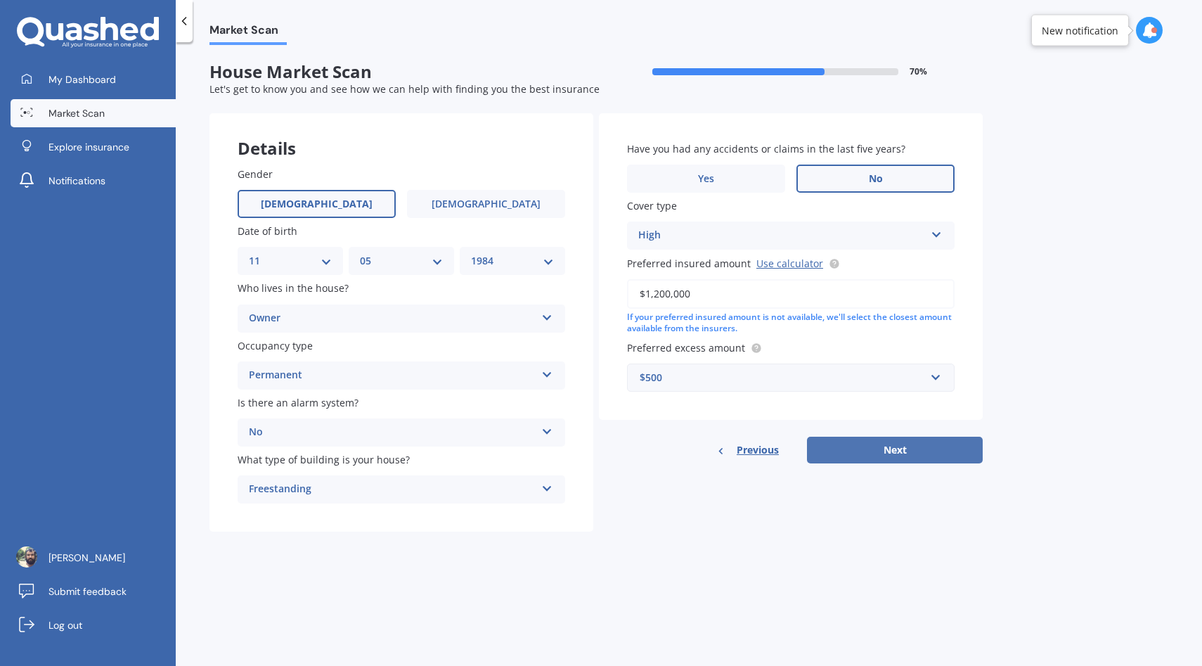
click at [894, 455] on button "Next" at bounding box center [895, 450] width 176 height 27
select select "11"
select select "05"
select select "1984"
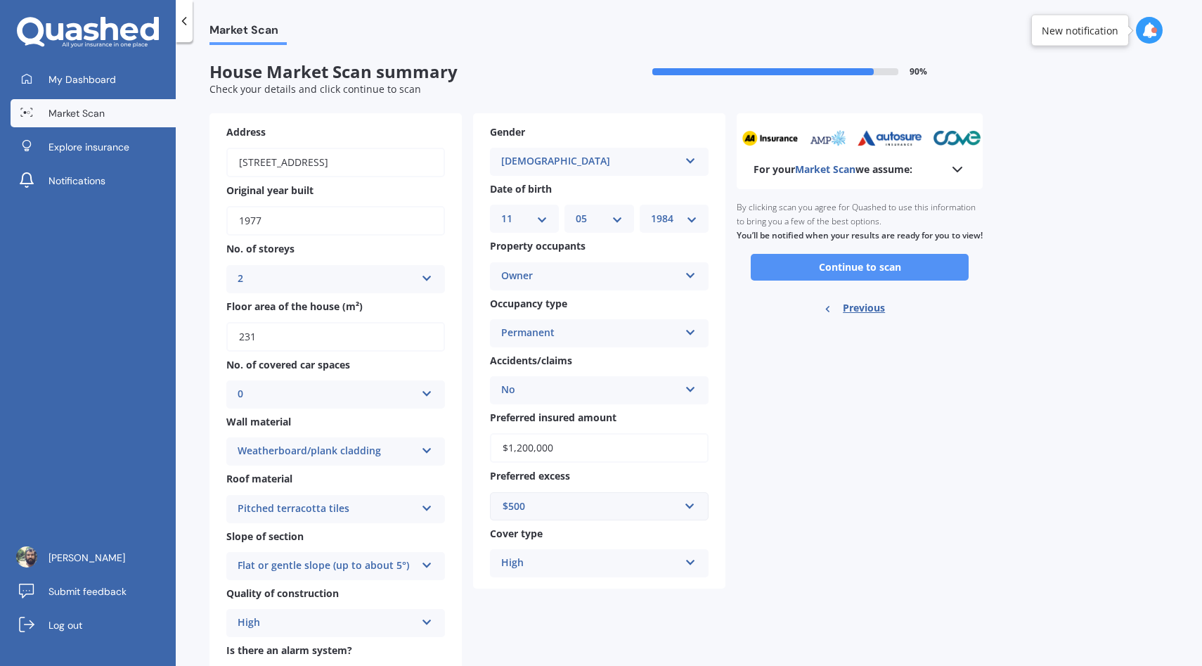
click at [879, 281] on button "Continue to scan" at bounding box center [860, 267] width 218 height 27
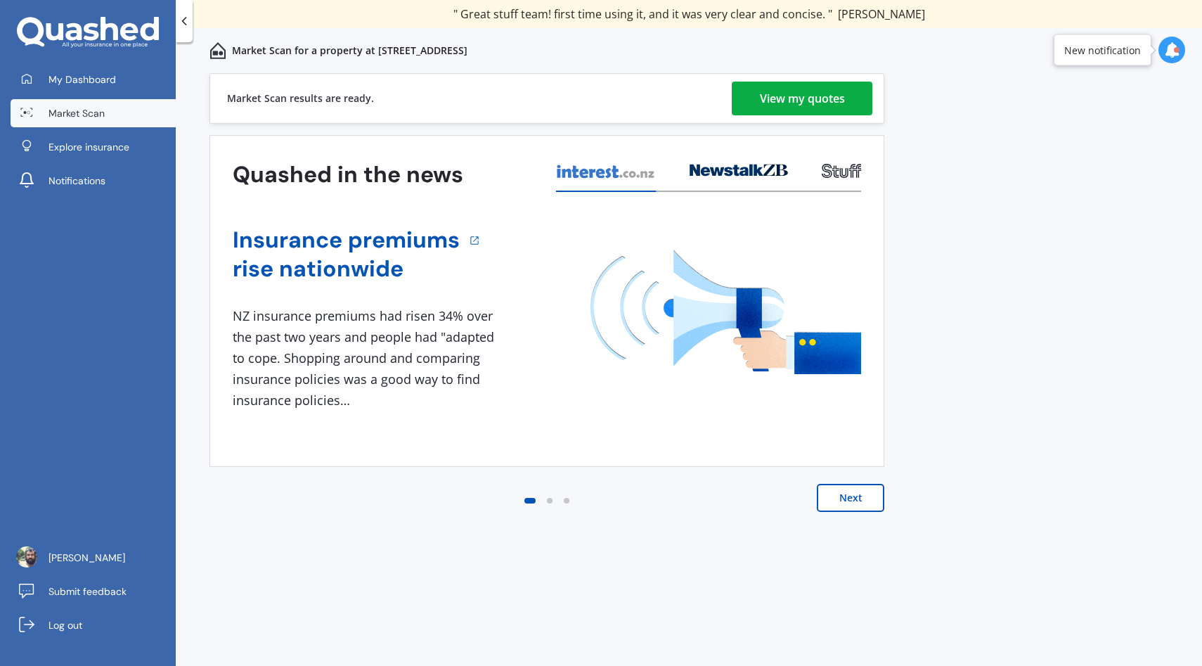
click at [789, 91] on div "View my quotes" at bounding box center [802, 99] width 85 height 34
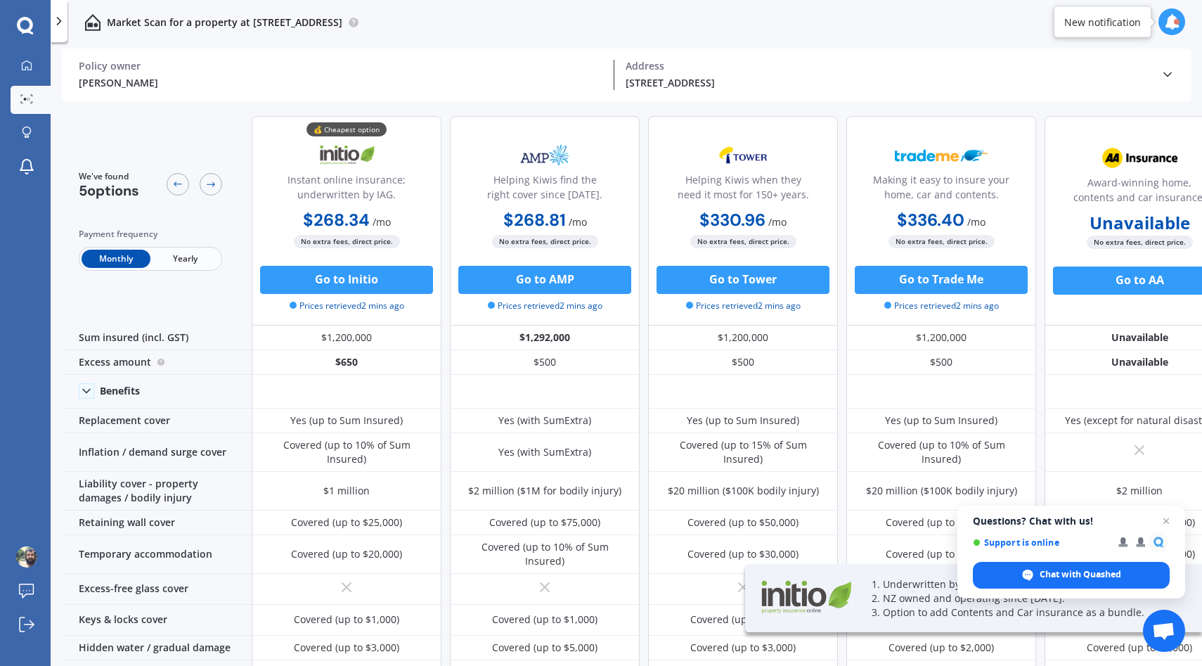
click at [184, 260] on span "Yearly" at bounding box center [184, 259] width 69 height 18
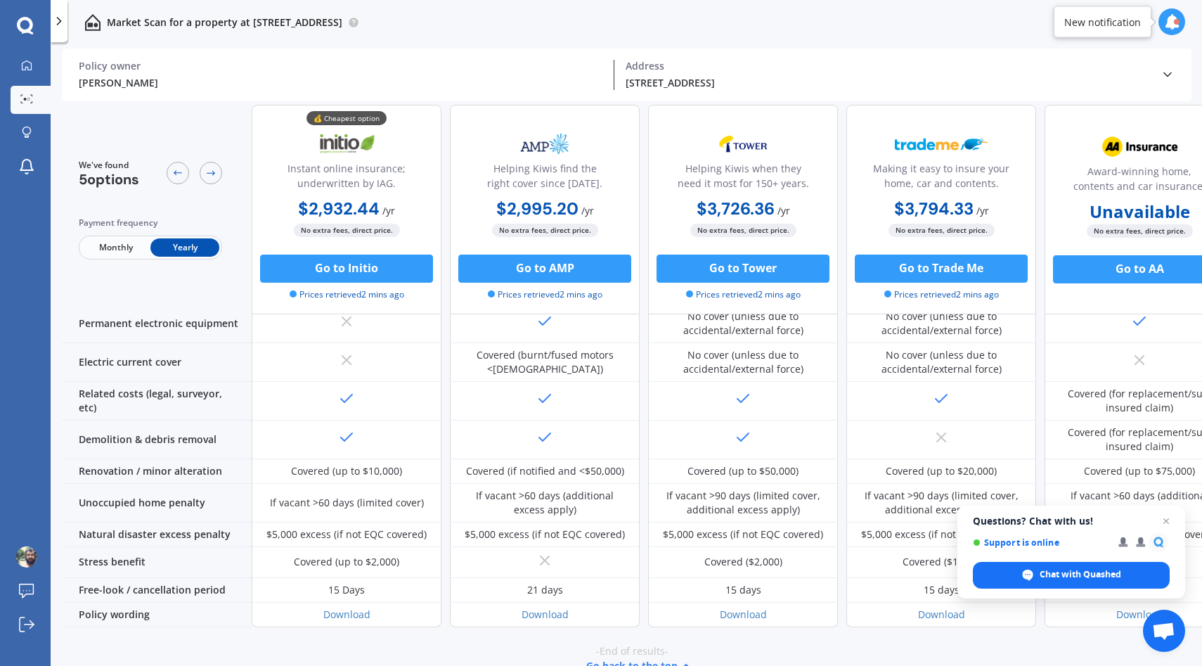
scroll to position [522, 0]
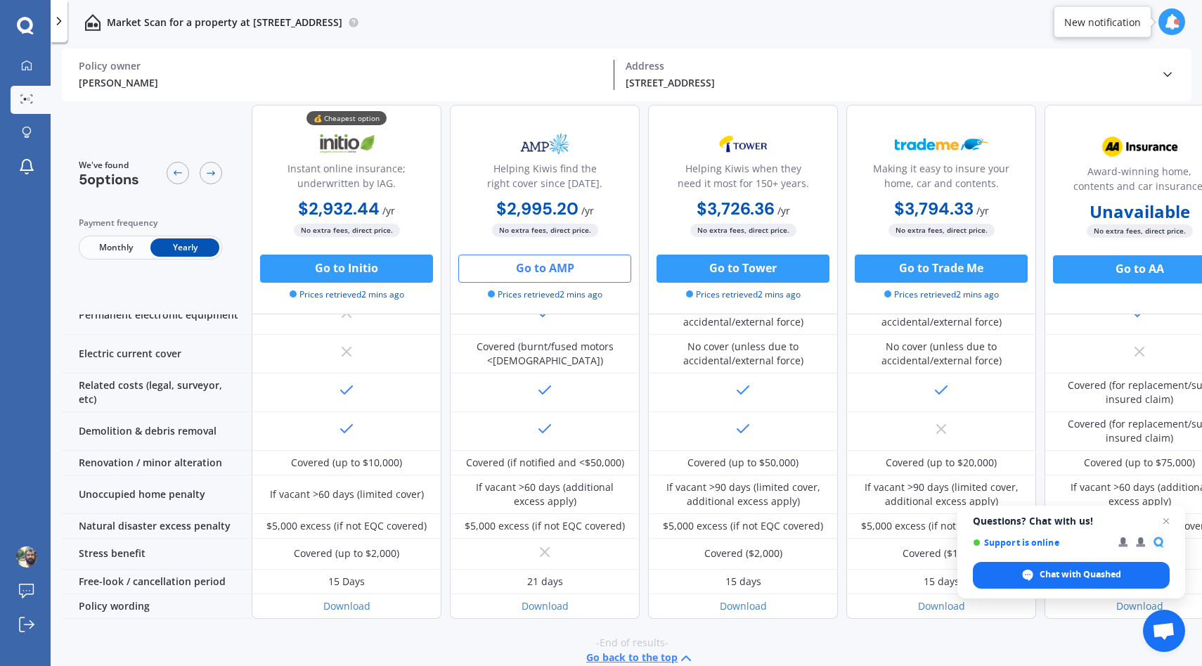
click at [556, 268] on button "Go to AMP" at bounding box center [544, 269] width 173 height 28
